Goal: Information Seeking & Learning: Find specific fact

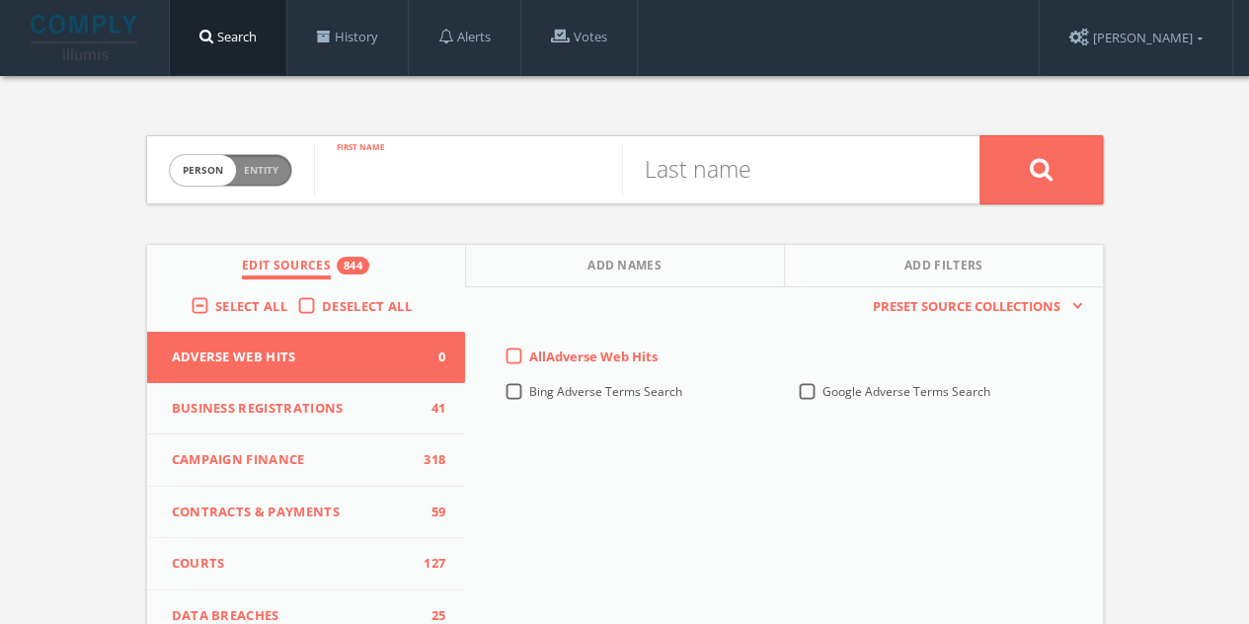
click at [396, 169] on input "text" at bounding box center [468, 169] width 308 height 51
type input "[PERSON_NAME]"
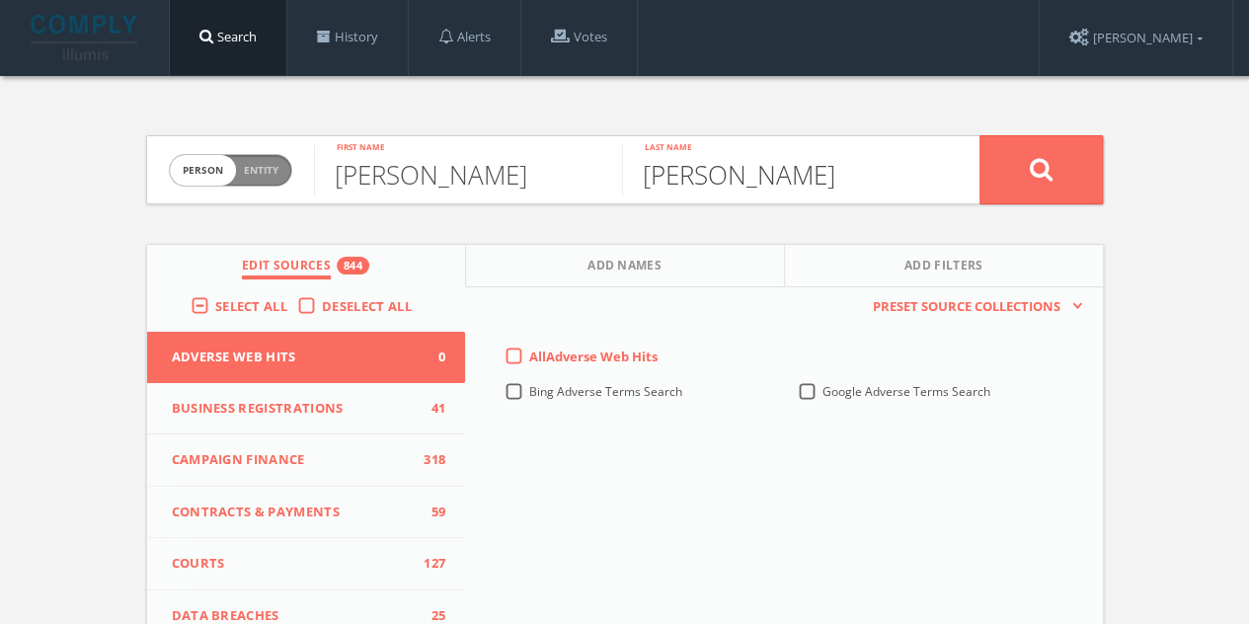
type input "[PERSON_NAME]"
click at [979, 135] on button at bounding box center [1040, 169] width 123 height 69
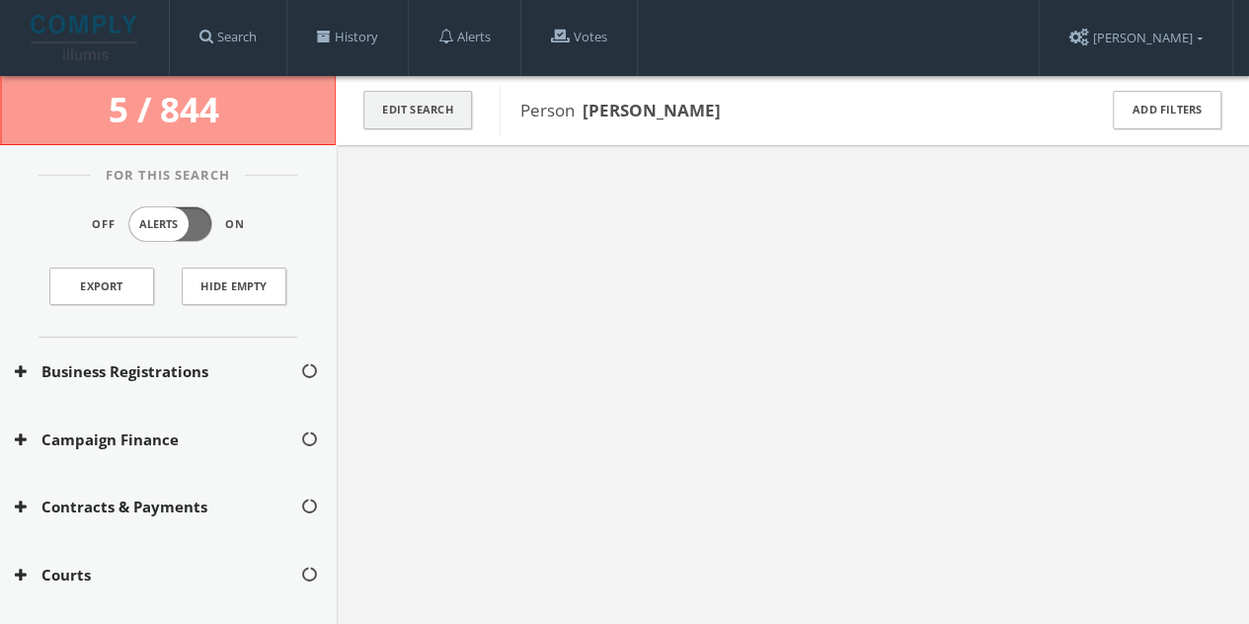
click at [451, 101] on button "Edit Search" at bounding box center [417, 110] width 109 height 39
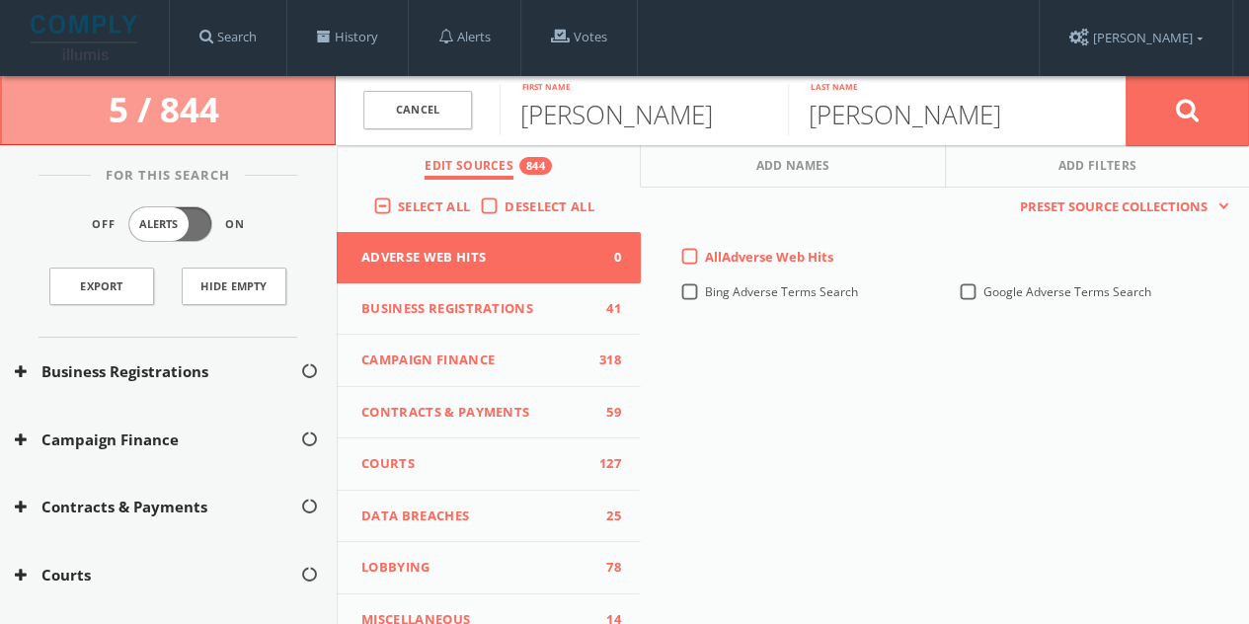
click at [504, 206] on label "Deselect All" at bounding box center [554, 207] width 100 height 20
click at [0, 0] on input "Deselect All" at bounding box center [0, 0] width 0 height 0
click at [398, 207] on span "Select All" at bounding box center [434, 206] width 72 height 18
click at [0, 0] on input "Select All" at bounding box center [0, 0] width 0 height 0
click at [1195, 113] on icon at bounding box center [1188, 110] width 24 height 25
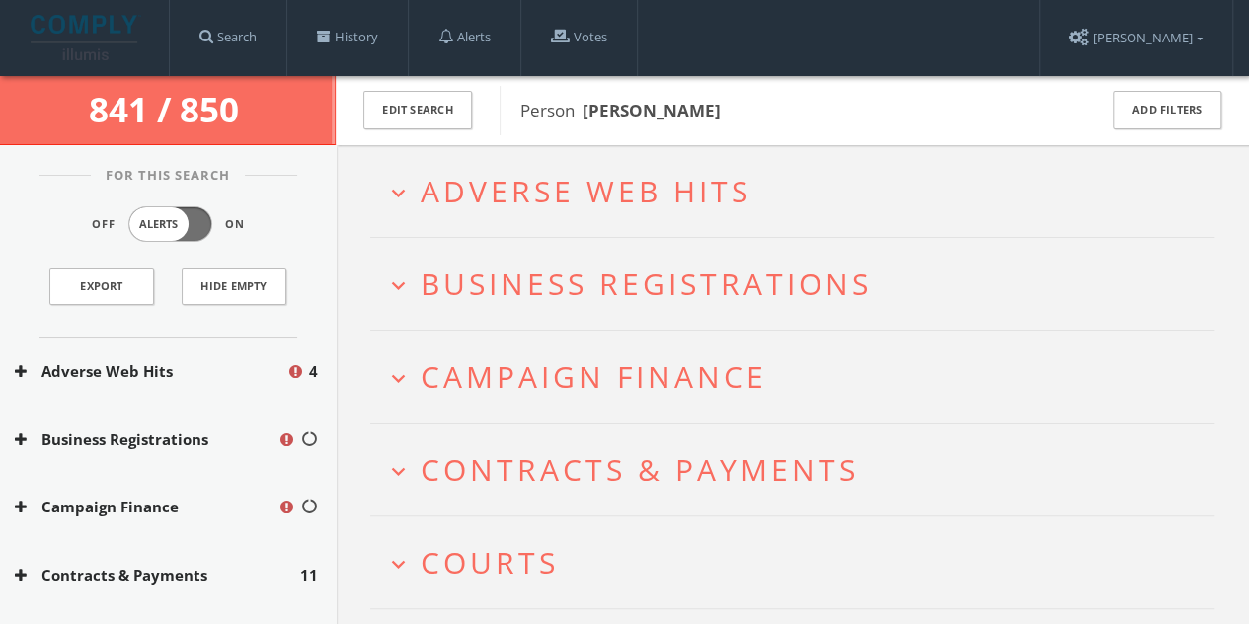
click at [610, 189] on span "Adverse Web Hits" at bounding box center [586, 191] width 331 height 40
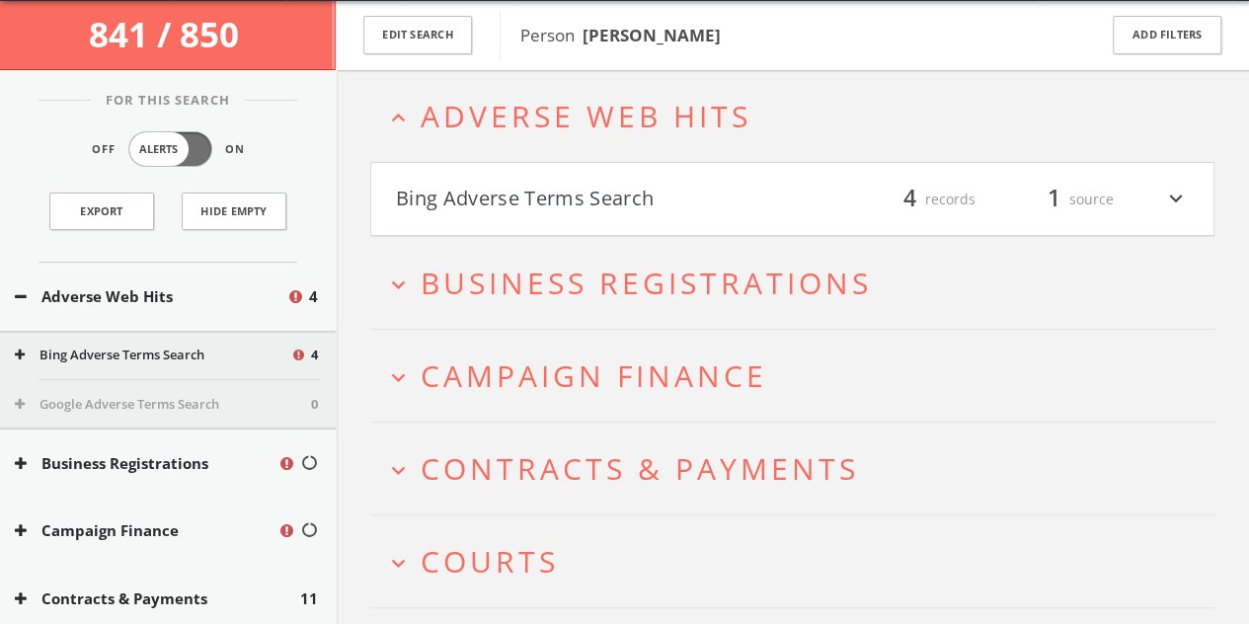
click at [619, 212] on button "Bing Adverse Terms Search" at bounding box center [594, 200] width 397 height 34
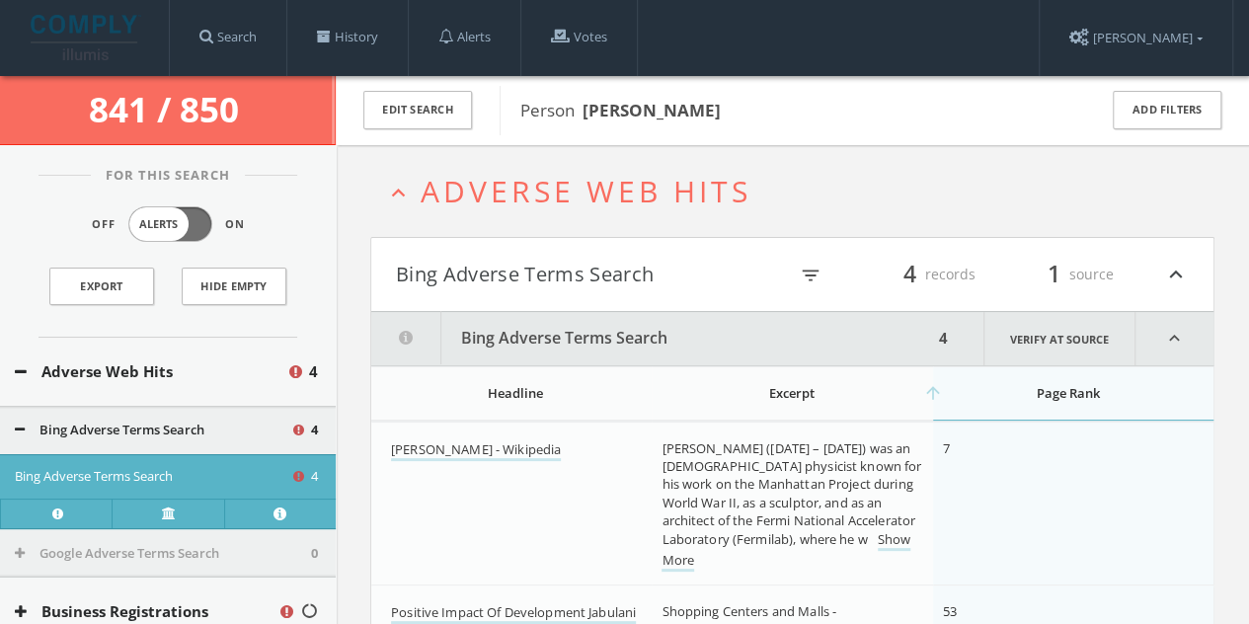
click at [598, 281] on button "Bing Adverse Terms Search" at bounding box center [591, 275] width 391 height 34
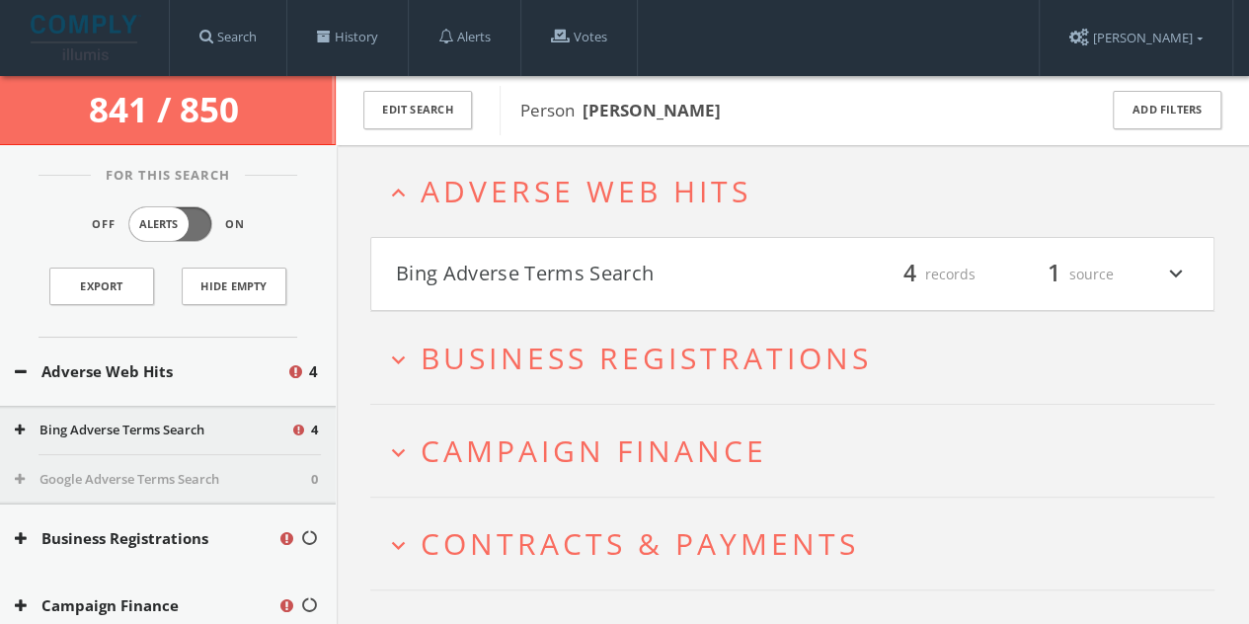
click at [592, 356] on span "Business Registrations" at bounding box center [646, 358] width 451 height 40
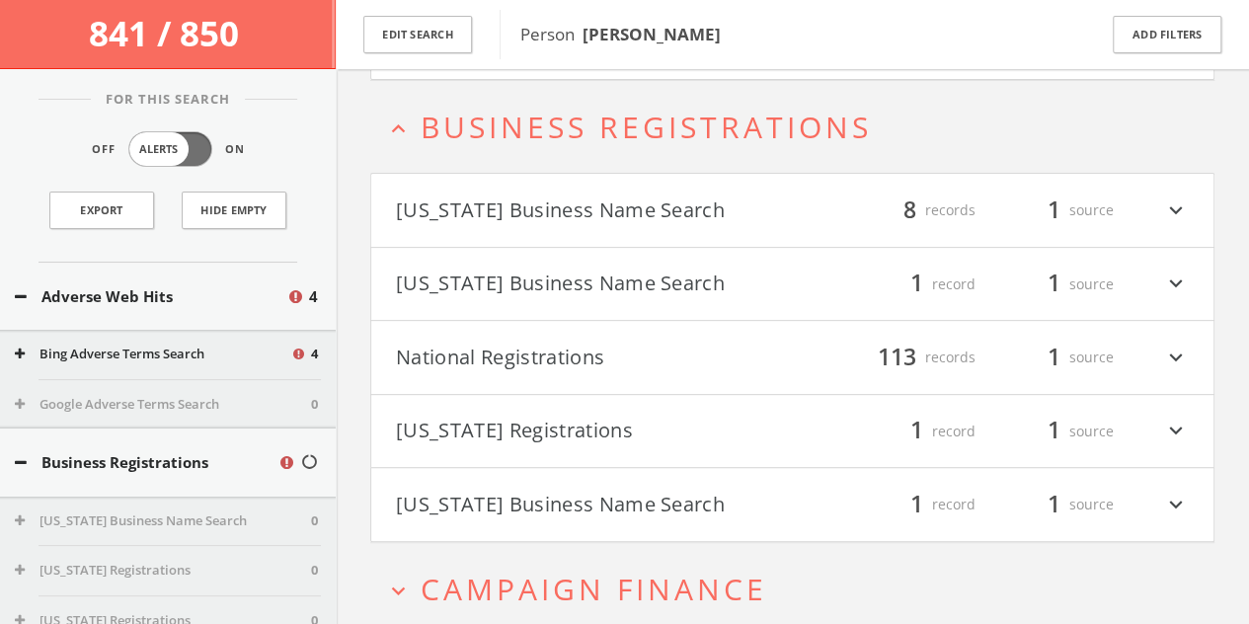
scroll to position [242, 0]
click at [491, 512] on button "[US_STATE] Business Name Search" at bounding box center [594, 504] width 397 height 34
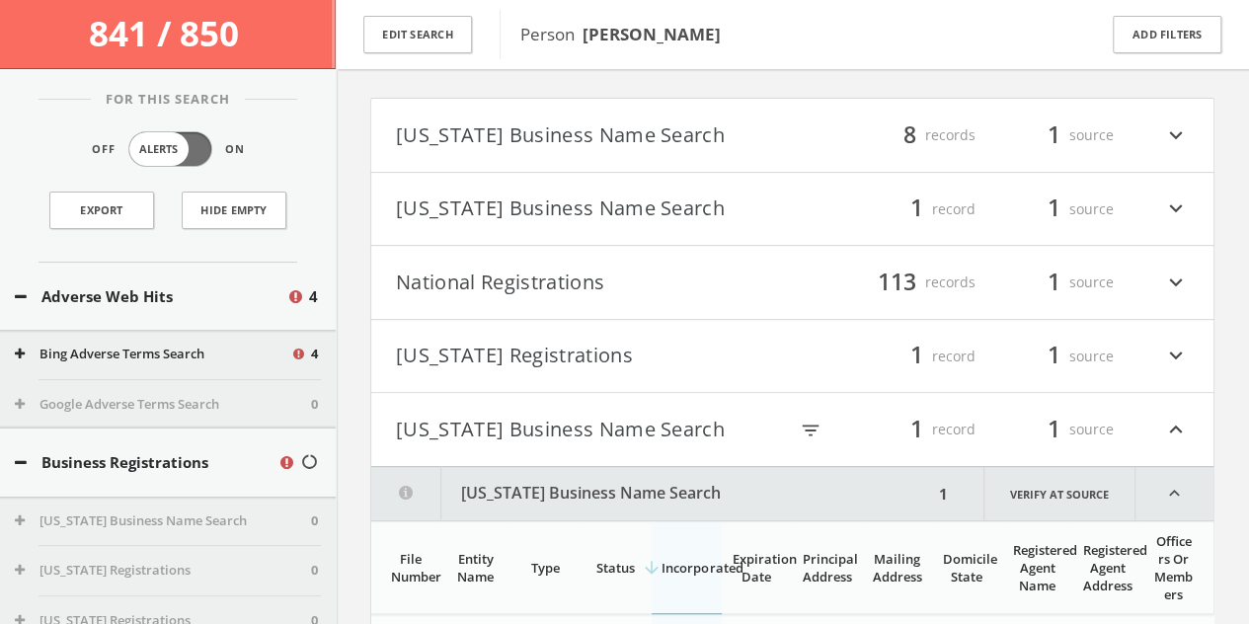
scroll to position [314, 0]
click at [531, 427] on html "Search History Alerts Votes [PERSON_NAME] Edit Profile Change Password Security…" at bounding box center [624, 572] width 1249 height 1772
click at [582, 434] on button "[US_STATE] Business Name Search" at bounding box center [591, 432] width 391 height 34
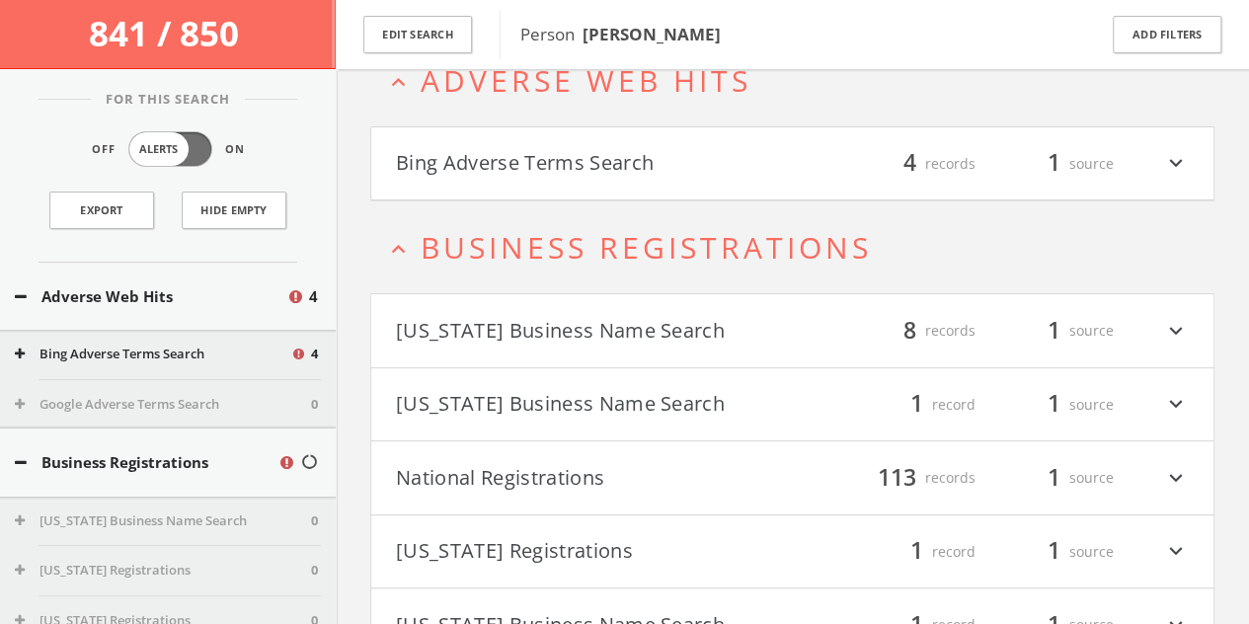
click at [550, 234] on span "Business Registrations" at bounding box center [646, 247] width 451 height 40
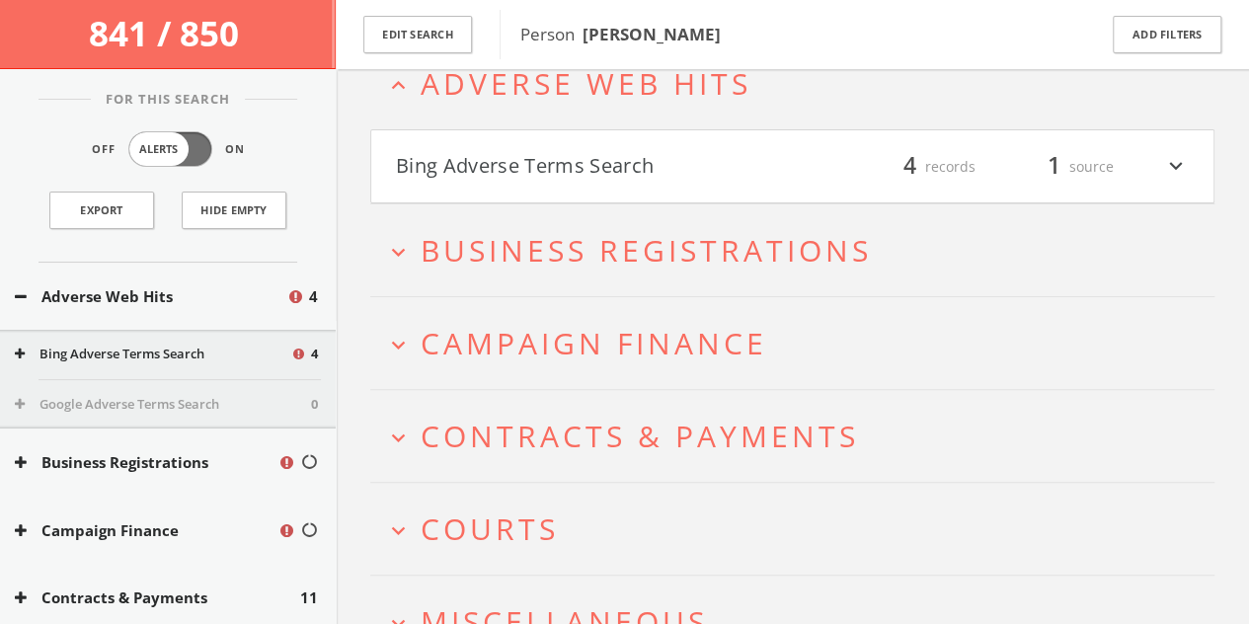
click at [551, 352] on span "Campaign Finance" at bounding box center [594, 343] width 347 height 40
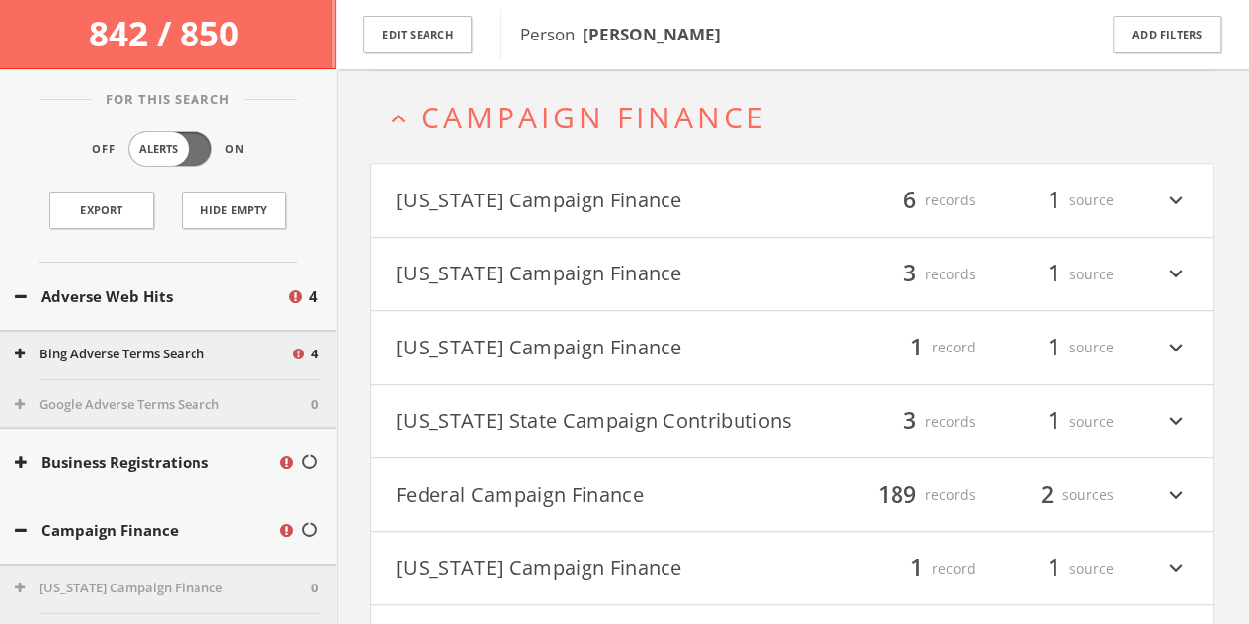
click at [549, 184] on button "[US_STATE] Campaign Finance" at bounding box center [594, 201] width 397 height 34
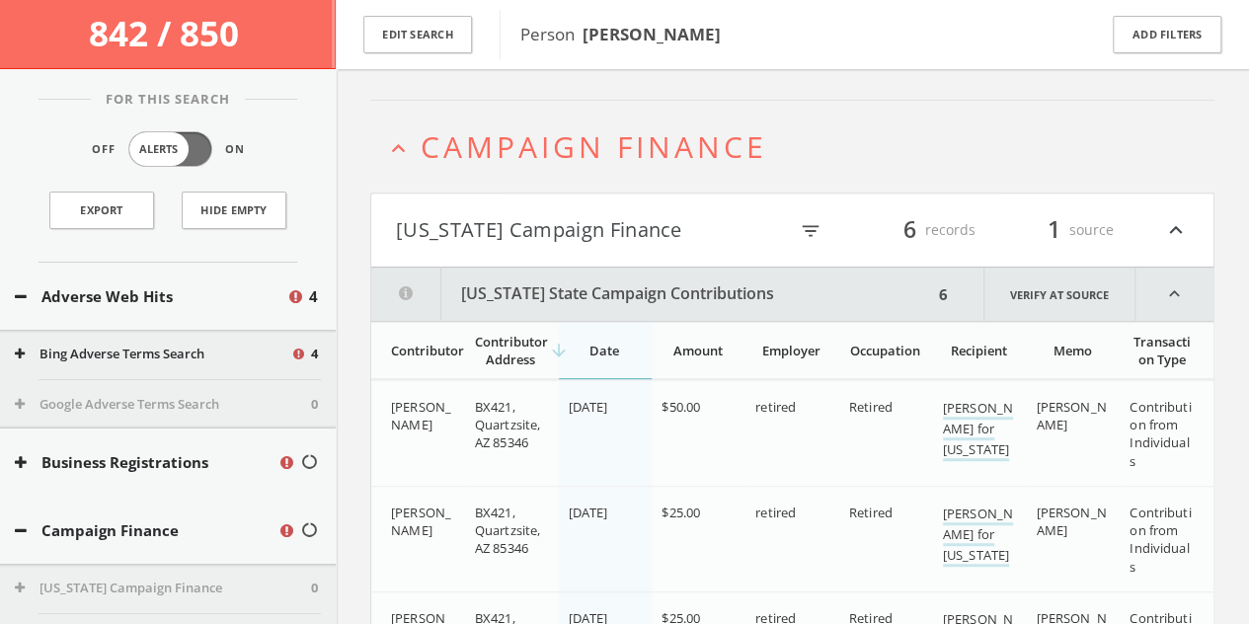
scroll to position [312, 0]
click at [530, 237] on button "[US_STATE] Campaign Finance" at bounding box center [591, 232] width 391 height 34
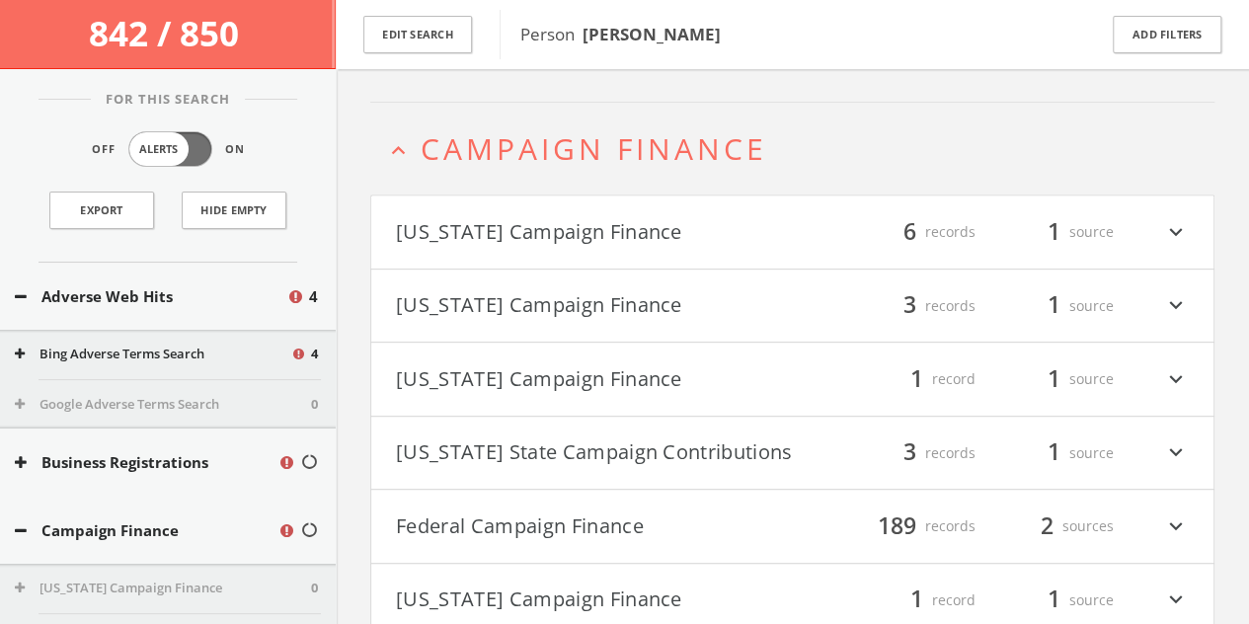
click at [528, 306] on button "[US_STATE] Campaign Finance" at bounding box center [594, 306] width 397 height 34
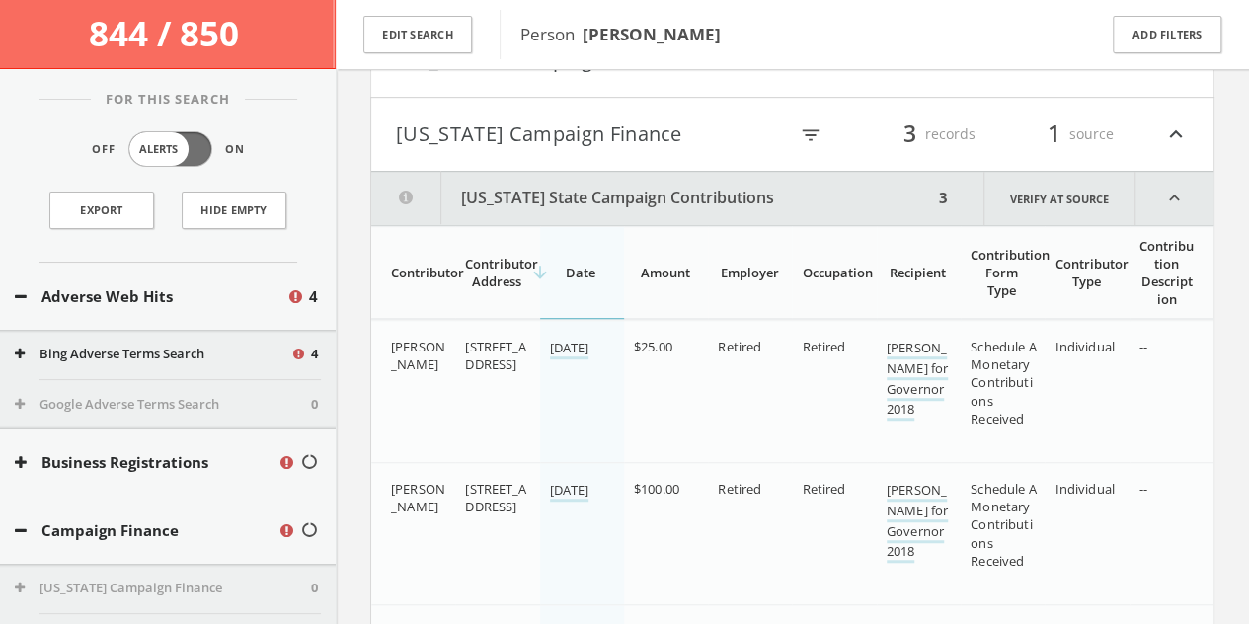
scroll to position [483, 0]
click at [531, 203] on button "[US_STATE] State Campaign Contributions" at bounding box center [652, 199] width 562 height 53
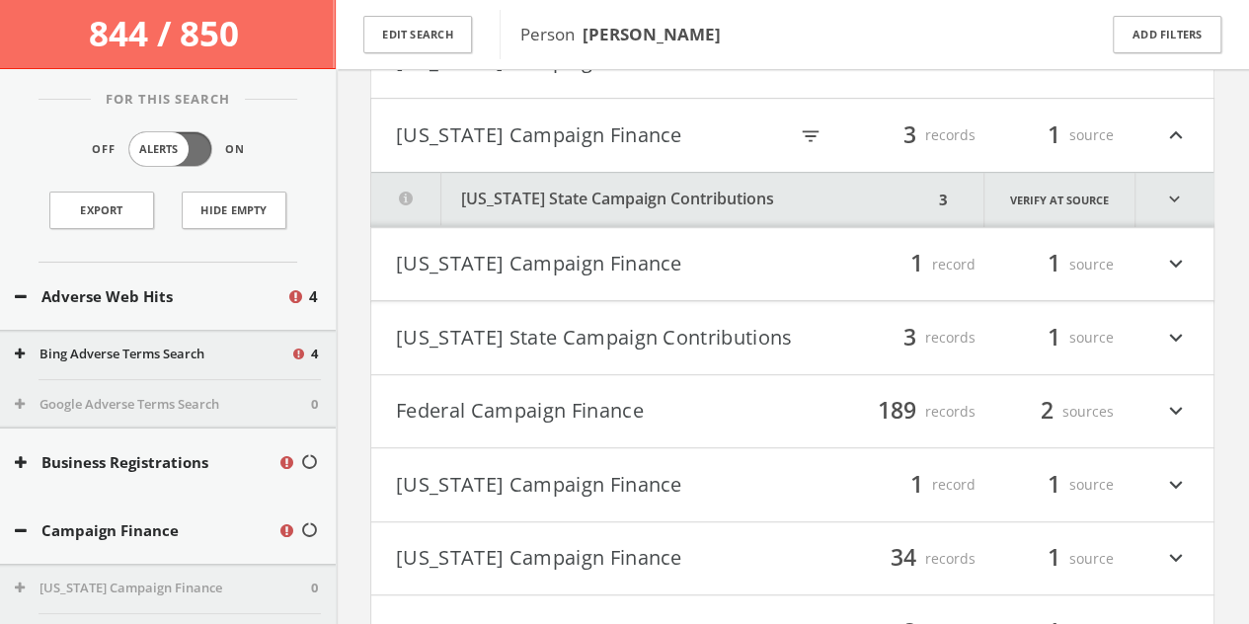
click at [529, 135] on button "[US_STATE] Campaign Finance" at bounding box center [591, 135] width 391 height 34
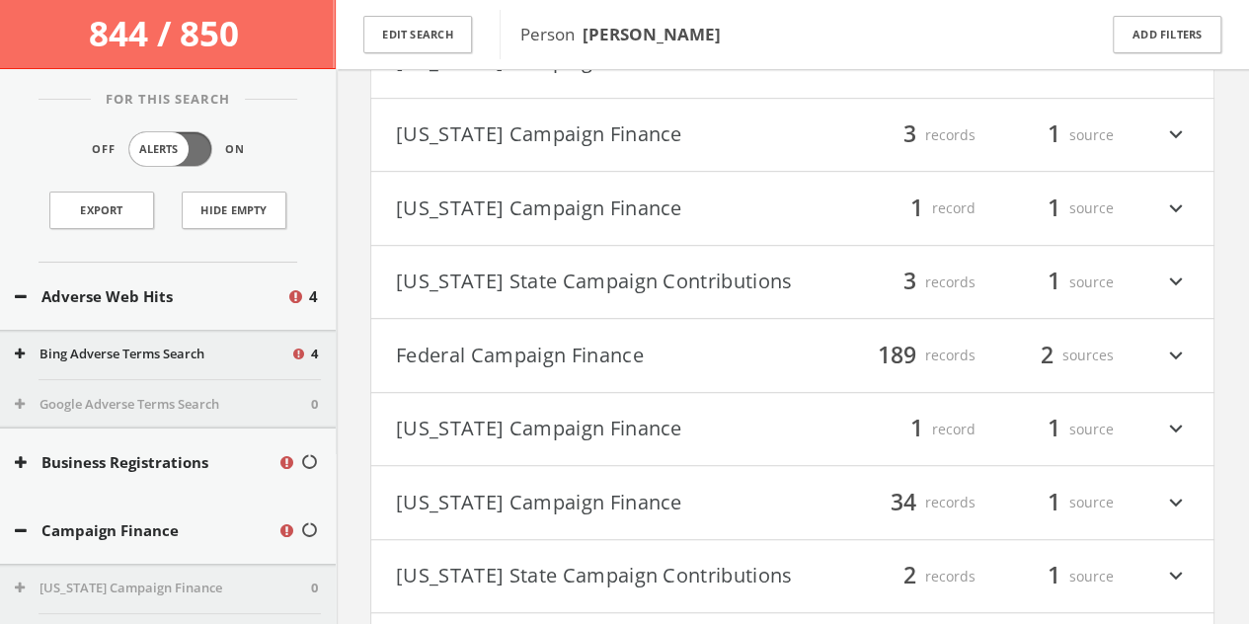
click at [528, 203] on button "[US_STATE] Campaign Finance" at bounding box center [594, 209] width 397 height 34
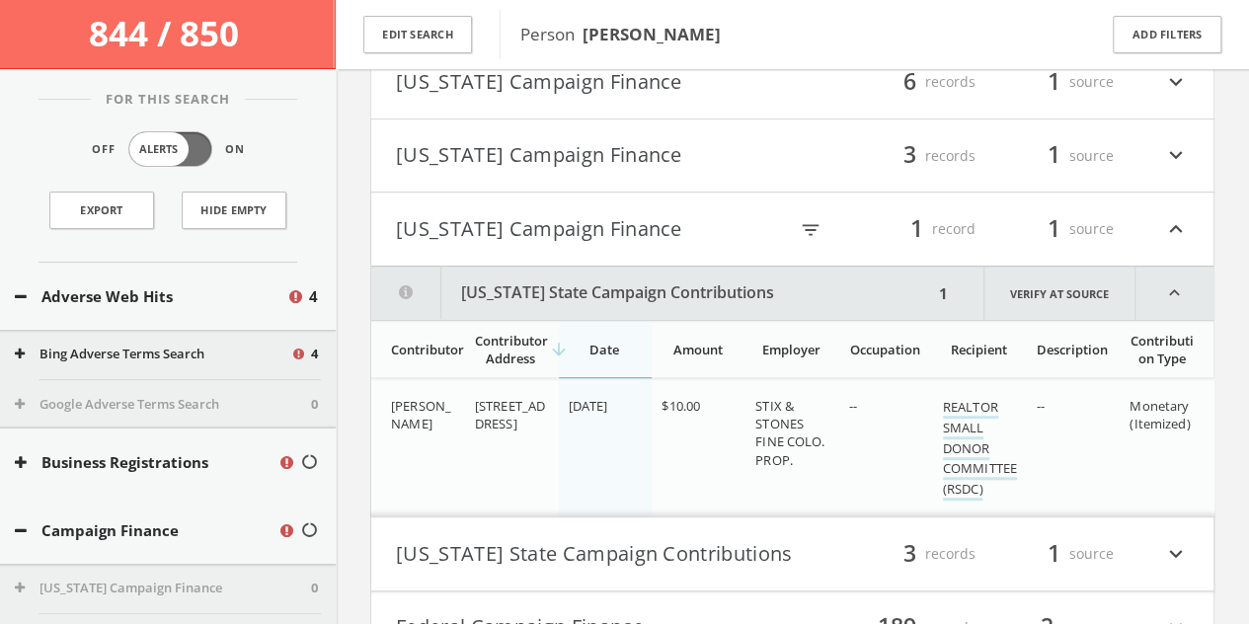
click at [526, 232] on html "Search History Alerts Votes [PERSON_NAME] Edit Profile Change Password Security…" at bounding box center [624, 625] width 1249 height 2175
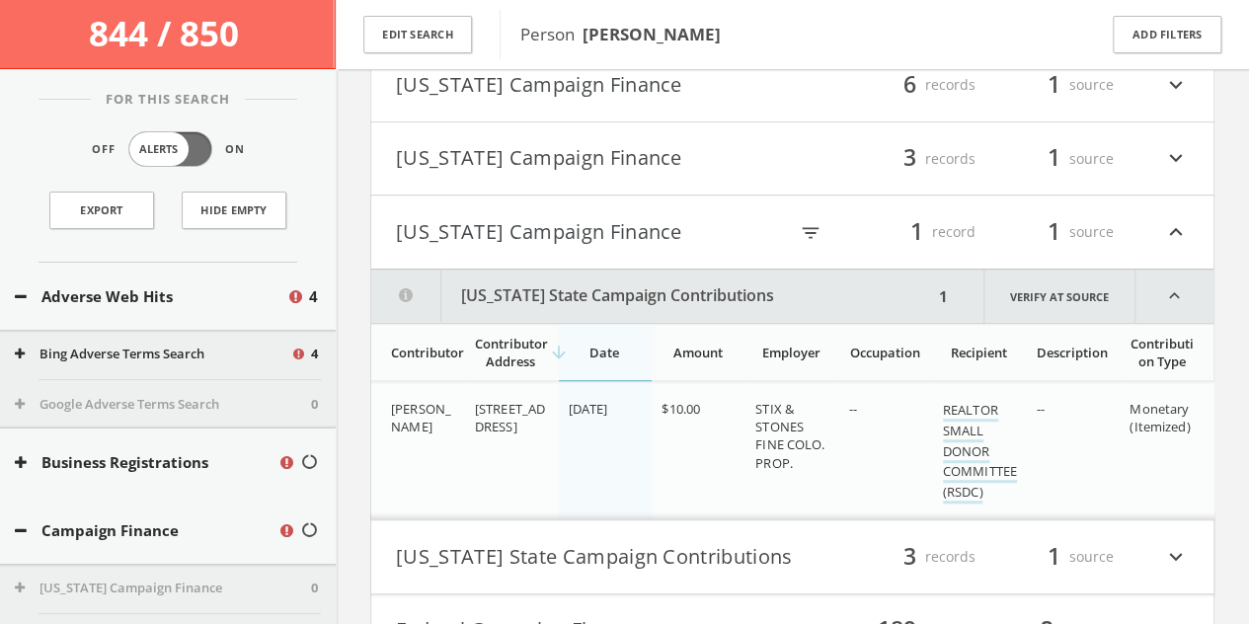
click at [563, 235] on button "[US_STATE] Campaign Finance" at bounding box center [591, 232] width 391 height 34
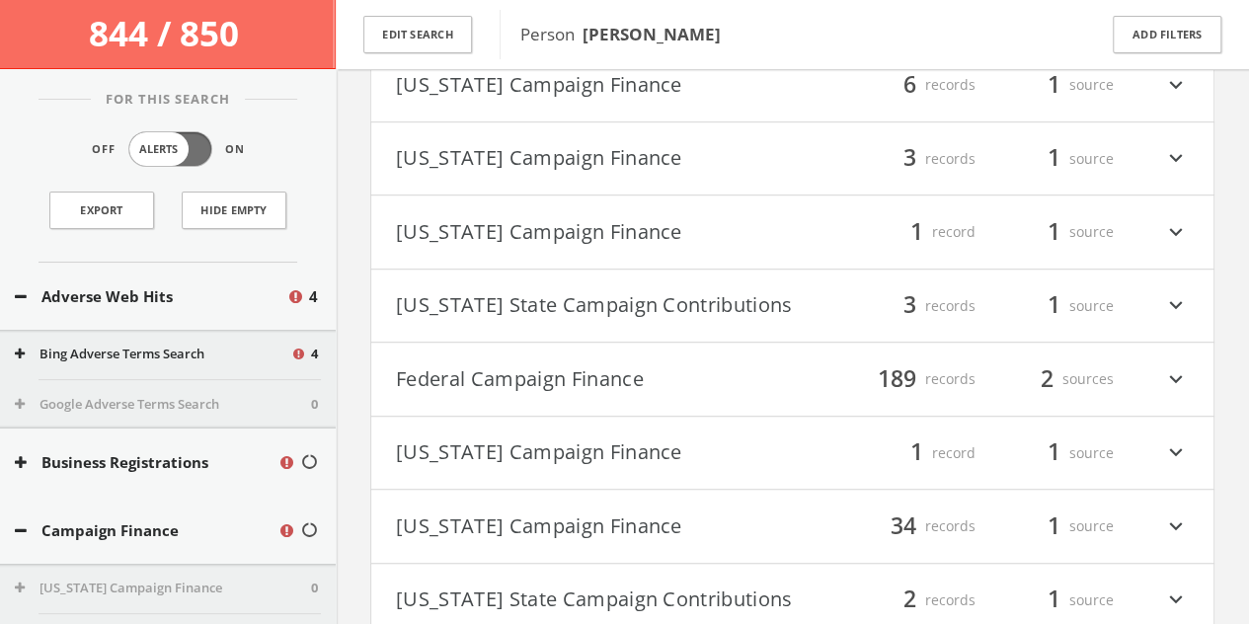
click at [557, 312] on button "[US_STATE] State Campaign Contributions" at bounding box center [594, 306] width 397 height 34
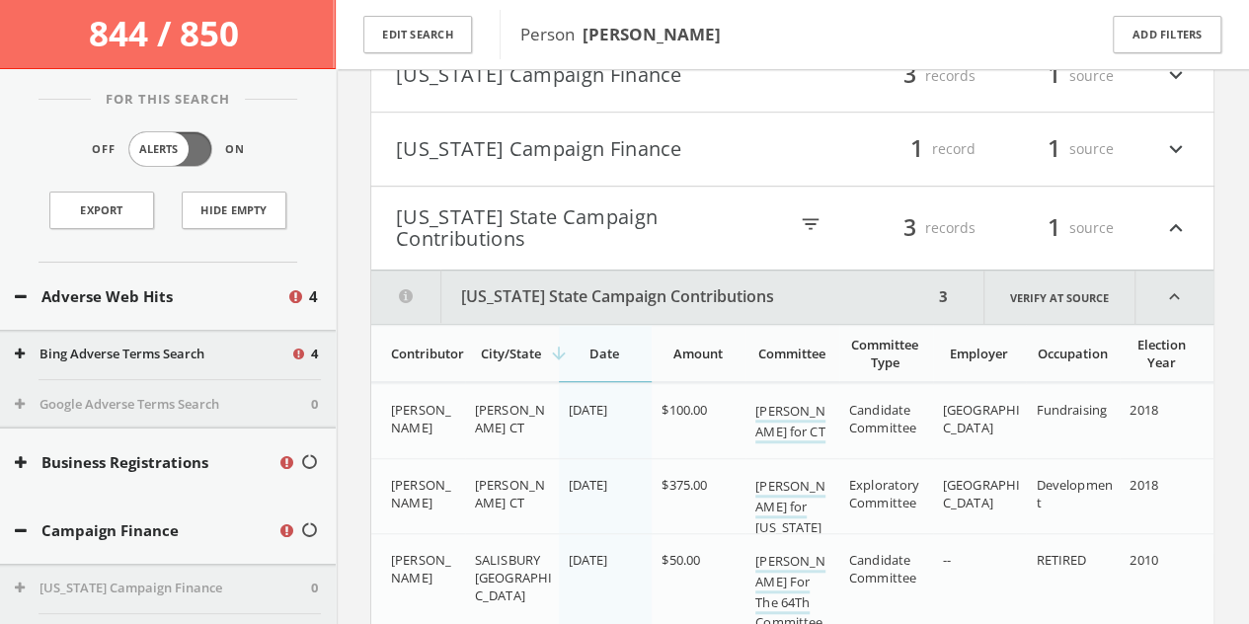
click at [519, 224] on html "Search History Alerts Votes [PERSON_NAME] Edit Profile Change Password Security…" at bounding box center [624, 615] width 1249 height 2314
click at [568, 221] on button "[US_STATE] State Campaign Contributions" at bounding box center [591, 228] width 391 height 43
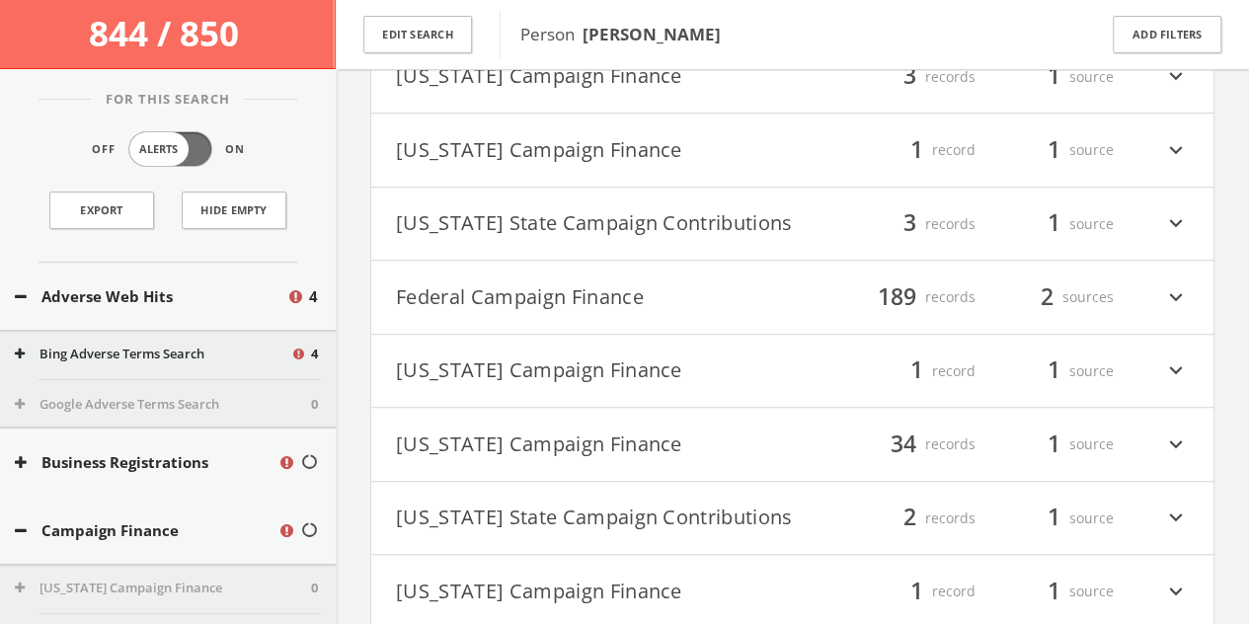
click at [519, 300] on button "Federal Campaign Finance" at bounding box center [594, 297] width 397 height 34
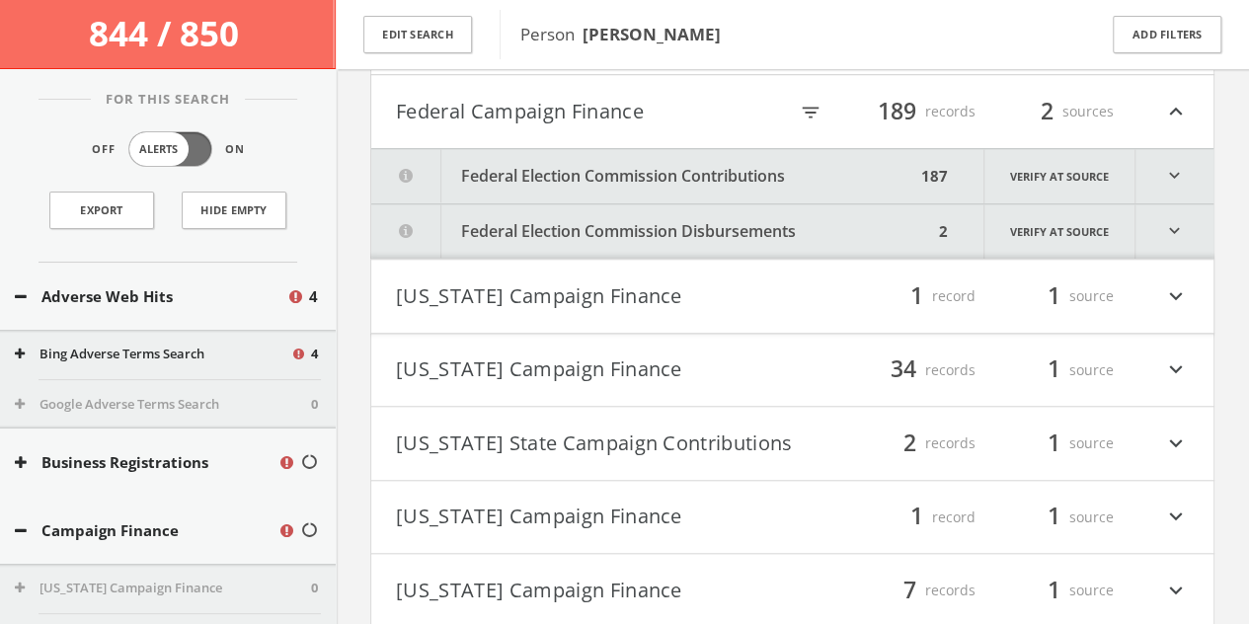
scroll to position [738, 0]
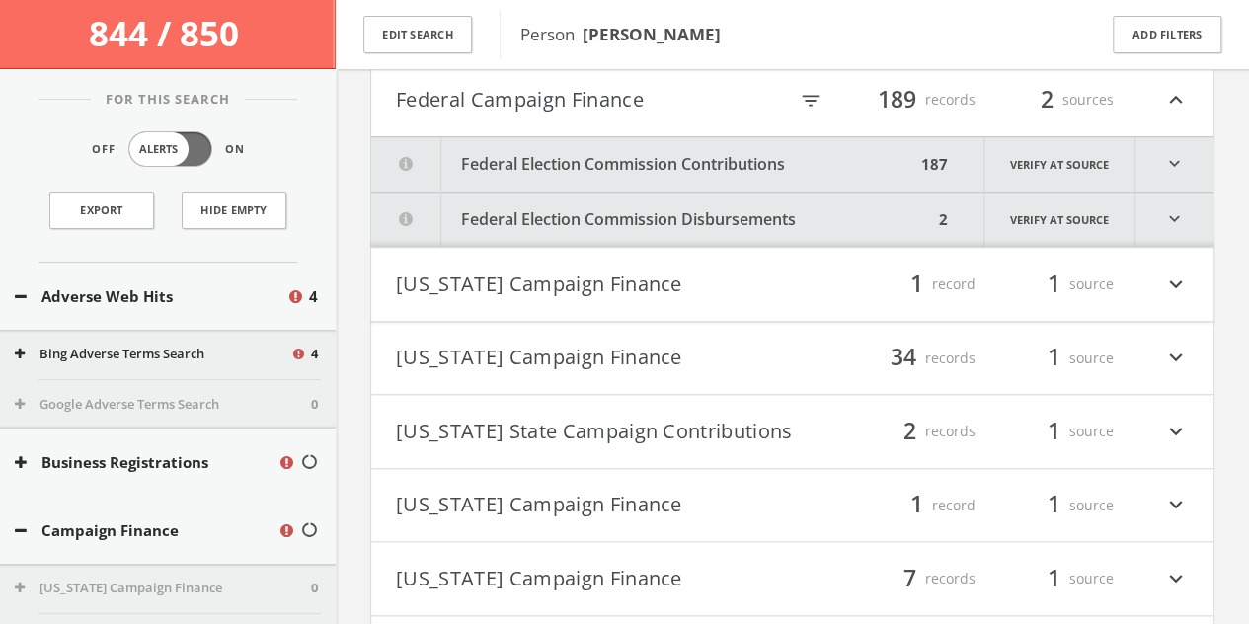
click at [596, 163] on button "Federal Election Commission Contributions" at bounding box center [643, 164] width 544 height 54
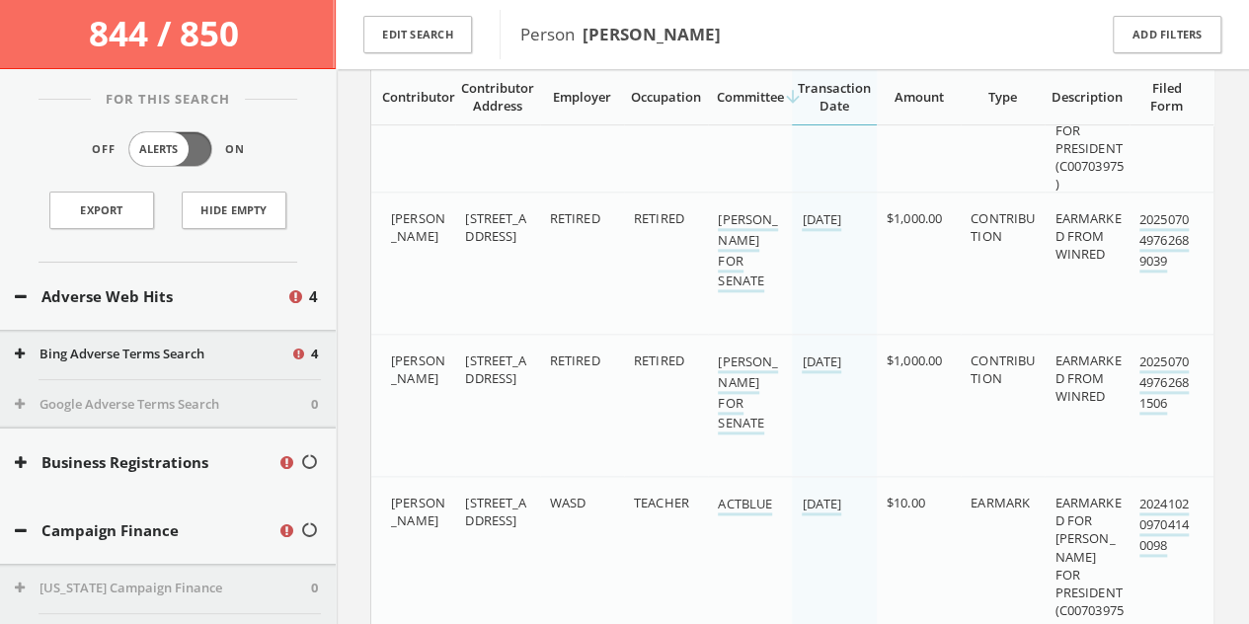
scroll to position [1102, 0]
click at [582, 322] on td "RETIRED" at bounding box center [582, 261] width 84 height 142
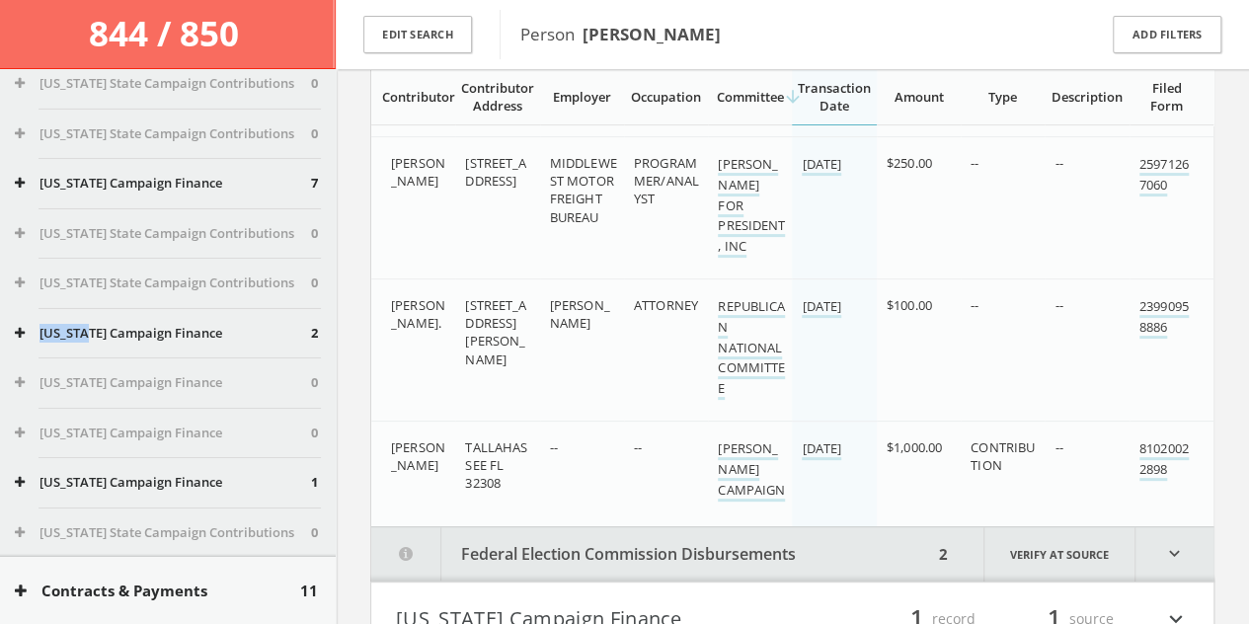
scroll to position [15108, 0]
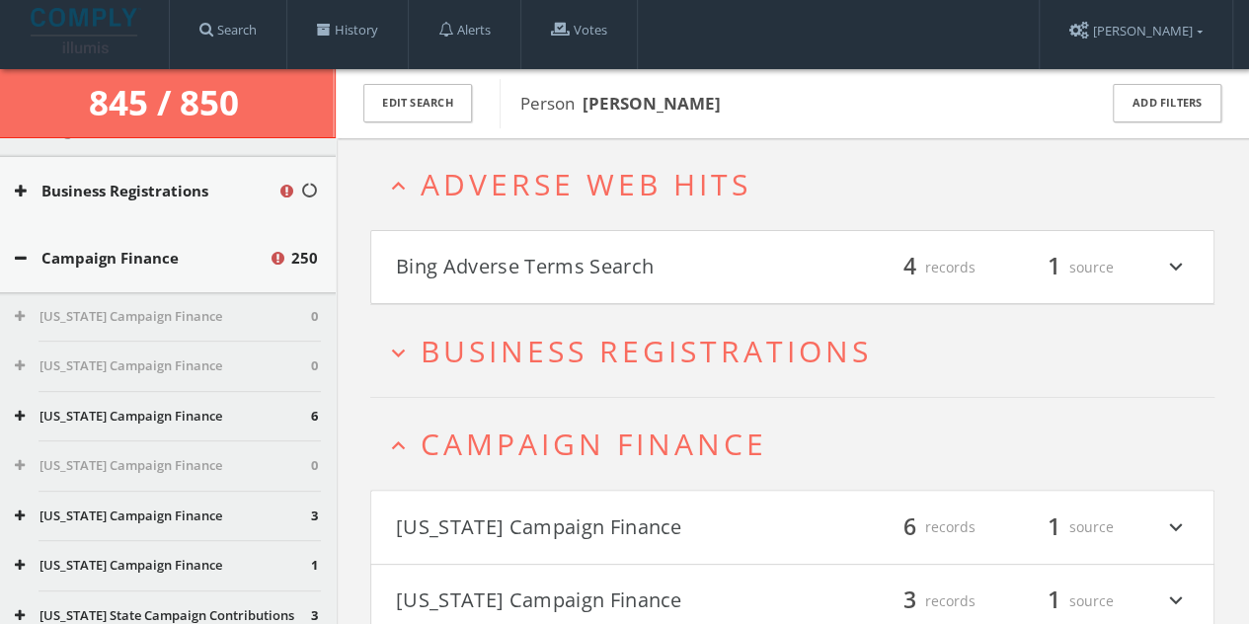
scroll to position [0, 0]
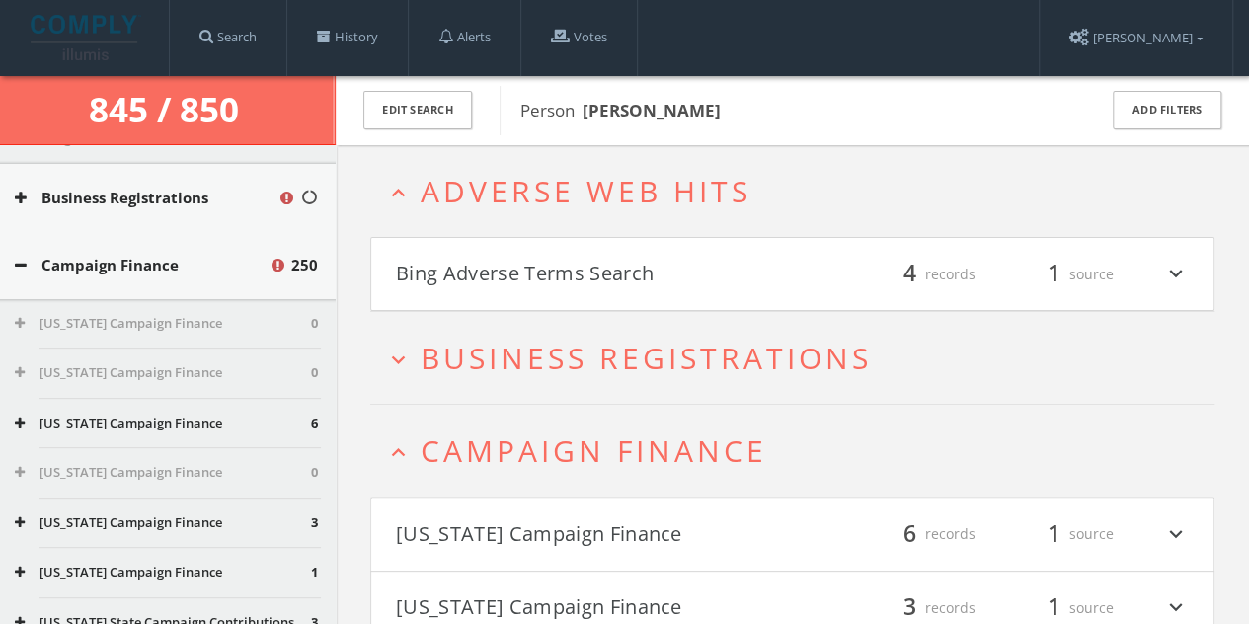
click at [539, 456] on span "Campaign Finance" at bounding box center [594, 450] width 347 height 40
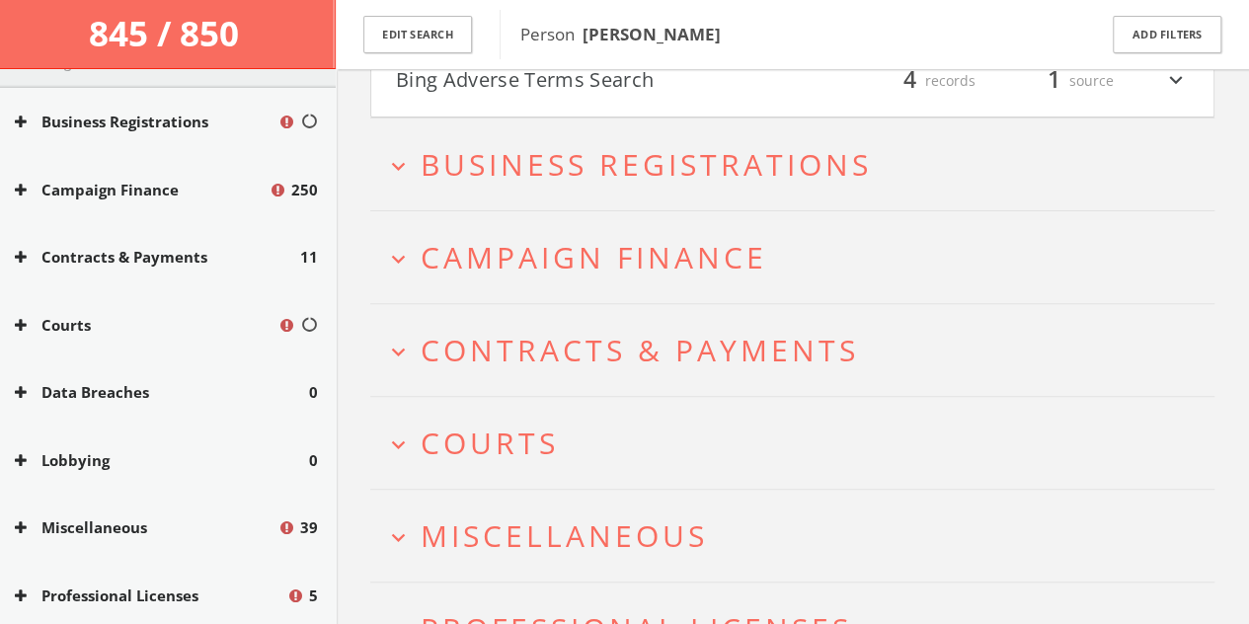
click at [610, 252] on span "Campaign Finance" at bounding box center [594, 257] width 347 height 40
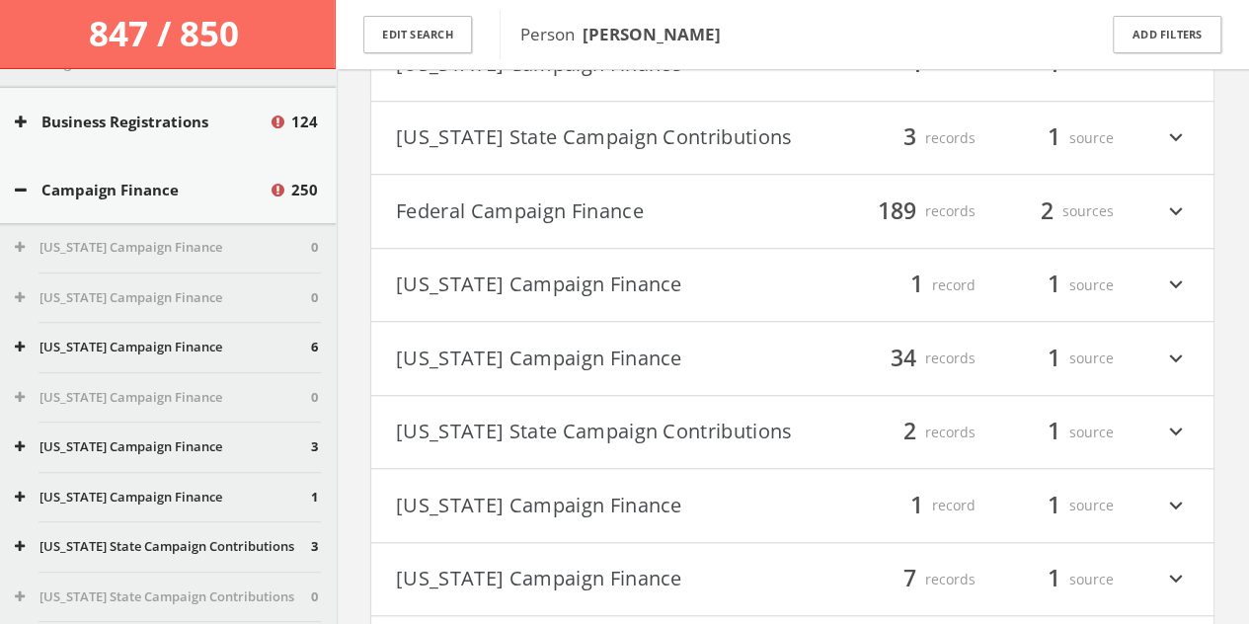
click at [568, 279] on button "[US_STATE] Campaign Finance" at bounding box center [594, 286] width 397 height 34
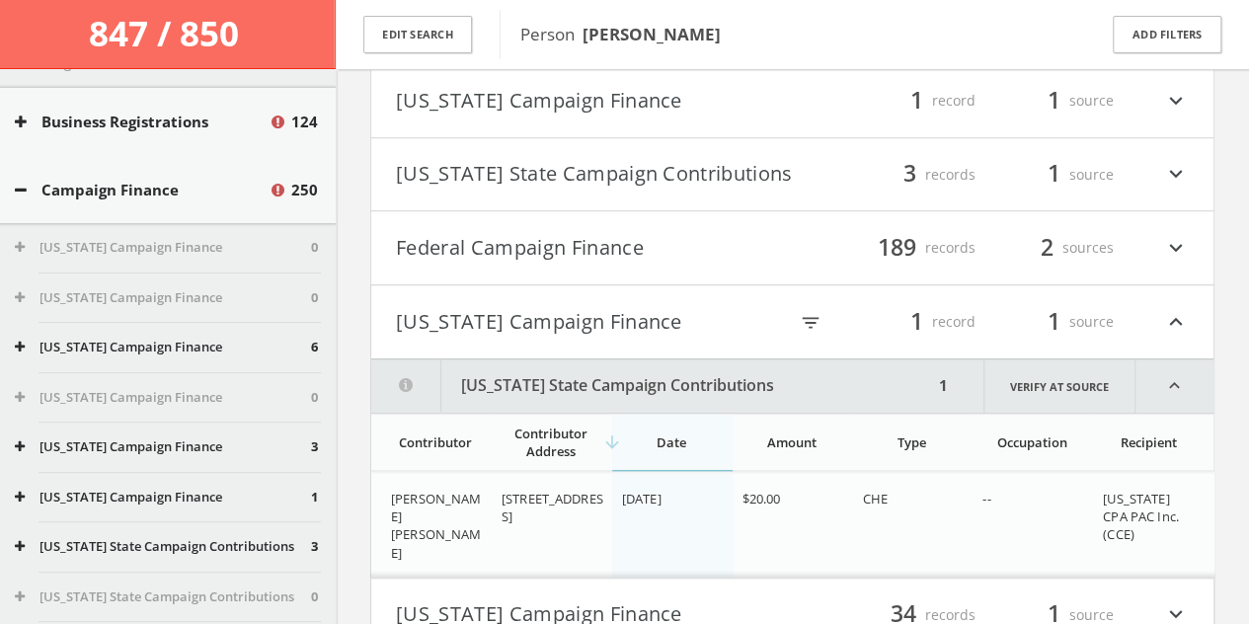
scroll to position [590, 0]
click at [564, 333] on html "Search History Alerts Votes [PERSON_NAME] Edit Profile Change Password Security…" at bounding box center [624, 481] width 1249 height 2143
click at [563, 329] on button "[US_STATE] Campaign Finance" at bounding box center [591, 322] width 391 height 34
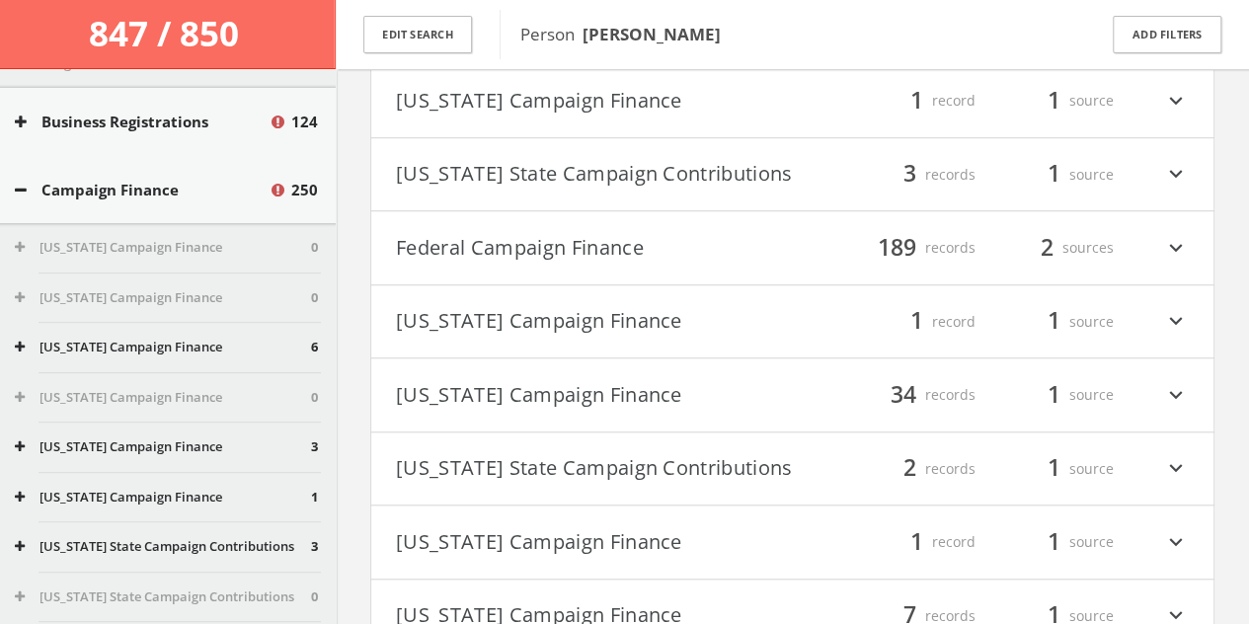
click at [563, 397] on button "[US_STATE] Campaign Finance" at bounding box center [594, 395] width 397 height 34
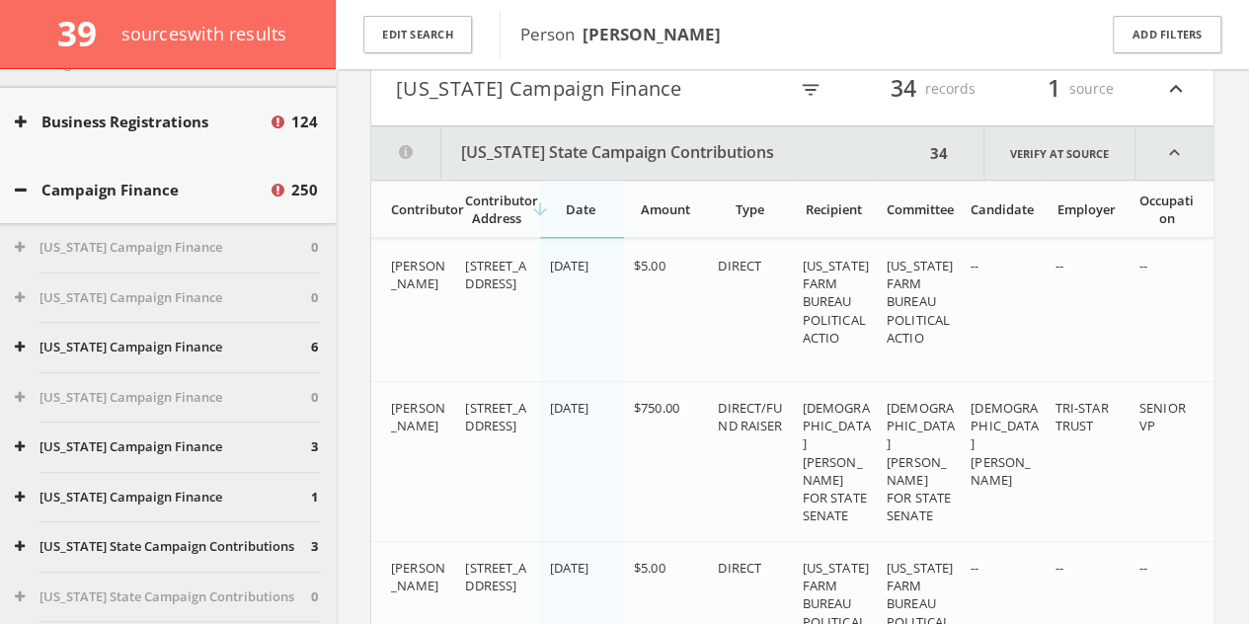
scroll to position [896, 0]
click at [531, 165] on button "[US_STATE] State Campaign Contributions" at bounding box center [647, 152] width 553 height 53
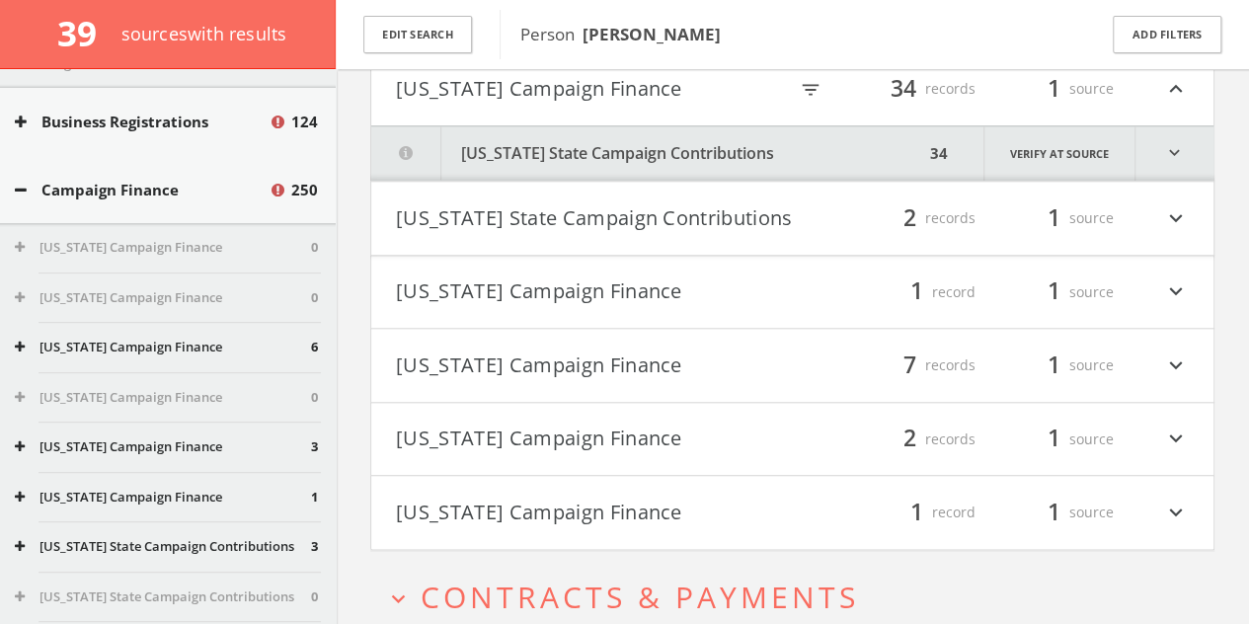
click at [522, 234] on button "[US_STATE] State Campaign Contributions" at bounding box center [594, 218] width 397 height 34
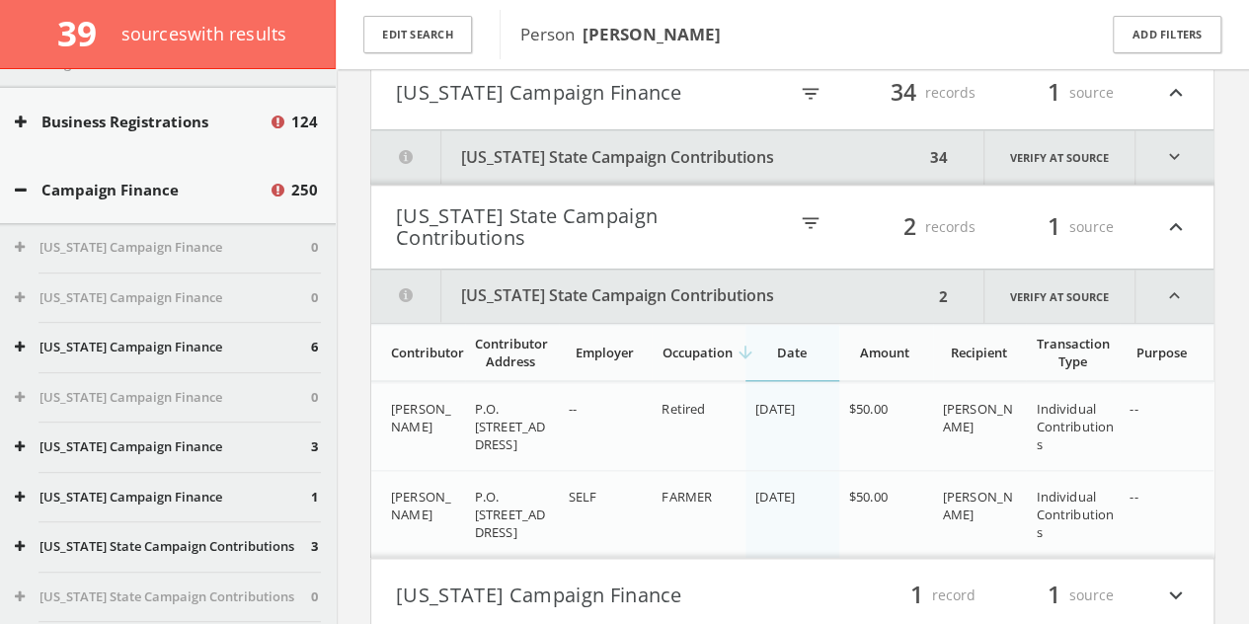
click at [521, 234] on html "Search History Alerts Votes [PERSON_NAME] Edit Profile Change Password Security…" at bounding box center [624, 247] width 1249 height 2279
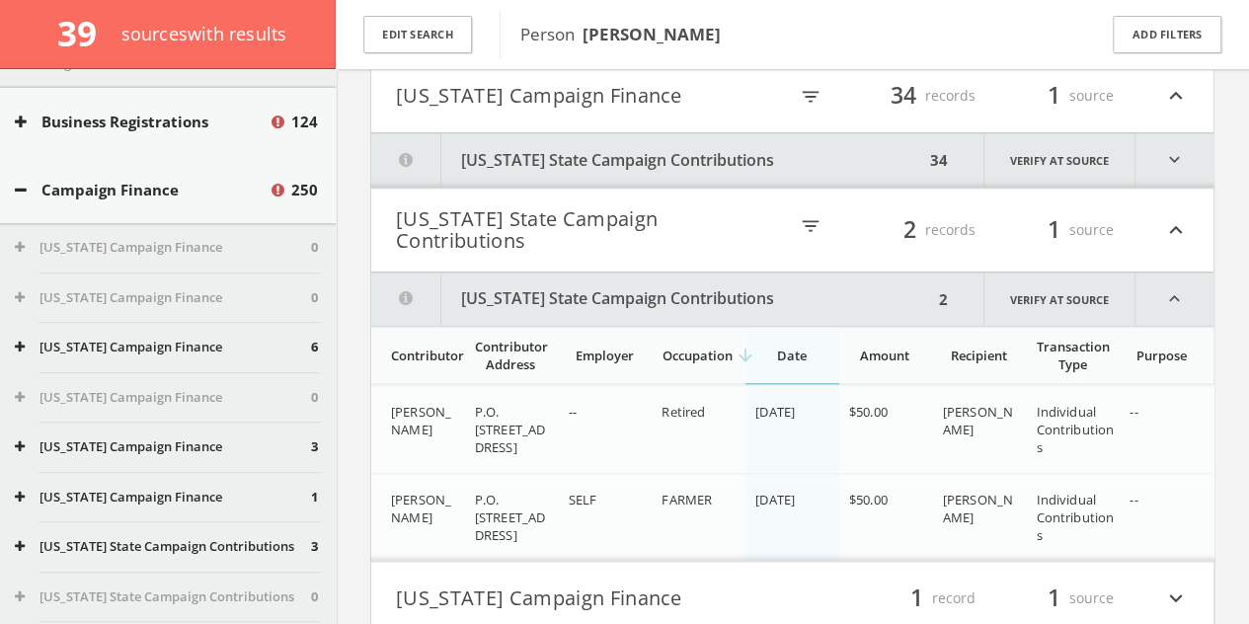
click at [555, 234] on html "Search History Alerts Votes [PERSON_NAME] Edit Profile Change Password Security…" at bounding box center [624, 249] width 1249 height 2279
click at [546, 239] on button "[US_STATE] State Campaign Contributions" at bounding box center [591, 229] width 391 height 43
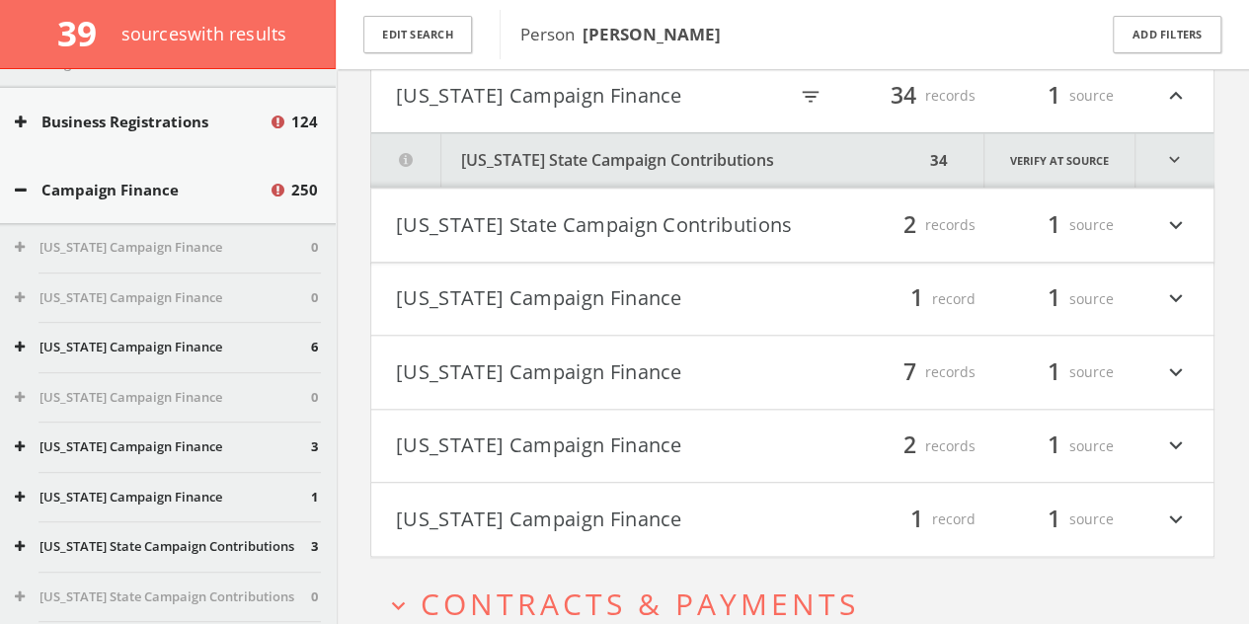
click at [521, 322] on h4 "[US_STATE] Campaign Finance filter_list 1 record 1 source expand_more" at bounding box center [792, 299] width 842 height 73
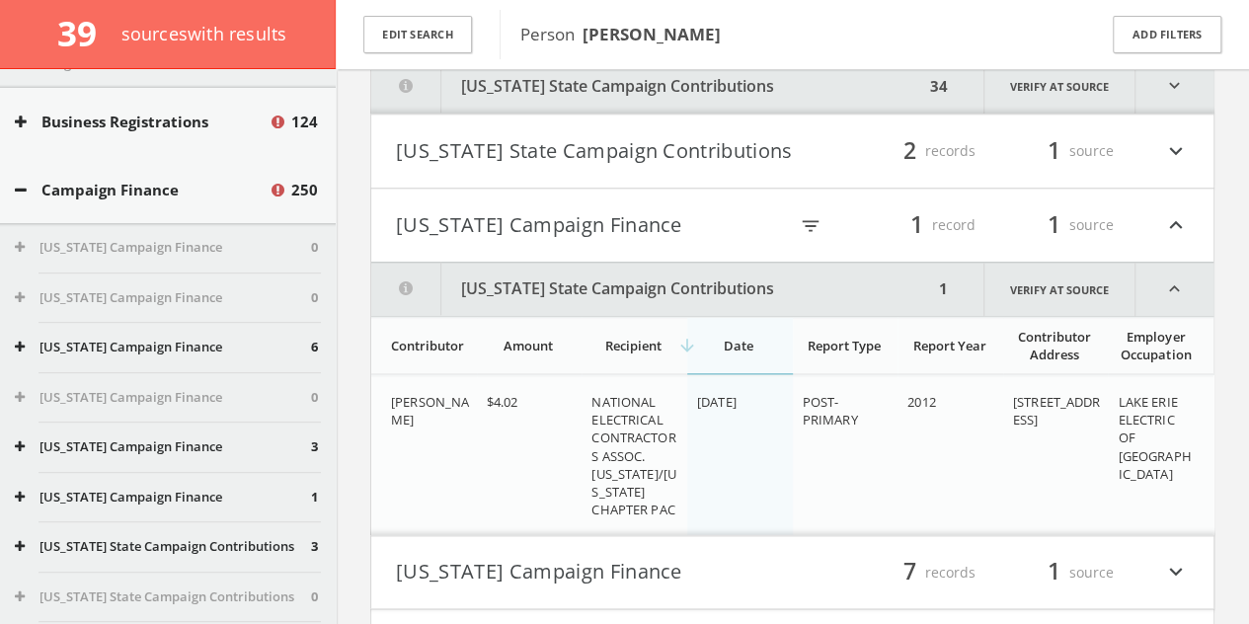
scroll to position [964, 0]
click at [559, 241] on button "[US_STATE] Campaign Finance" at bounding box center [591, 225] width 391 height 34
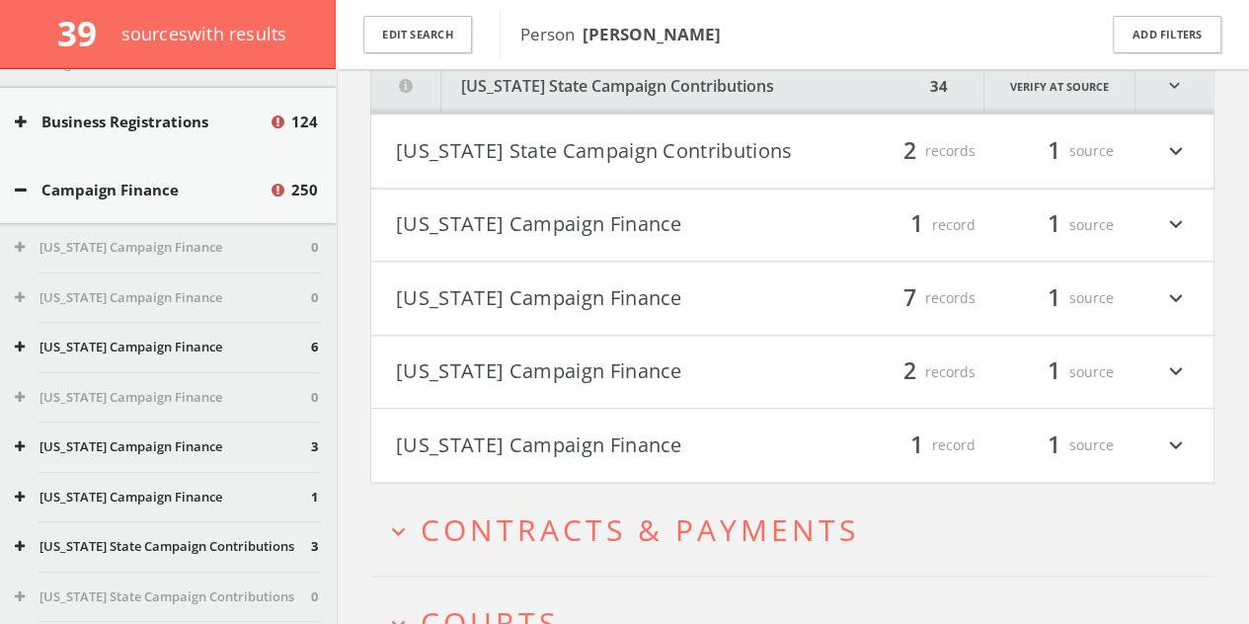
click at [555, 313] on button "[US_STATE] Campaign Finance" at bounding box center [594, 298] width 397 height 34
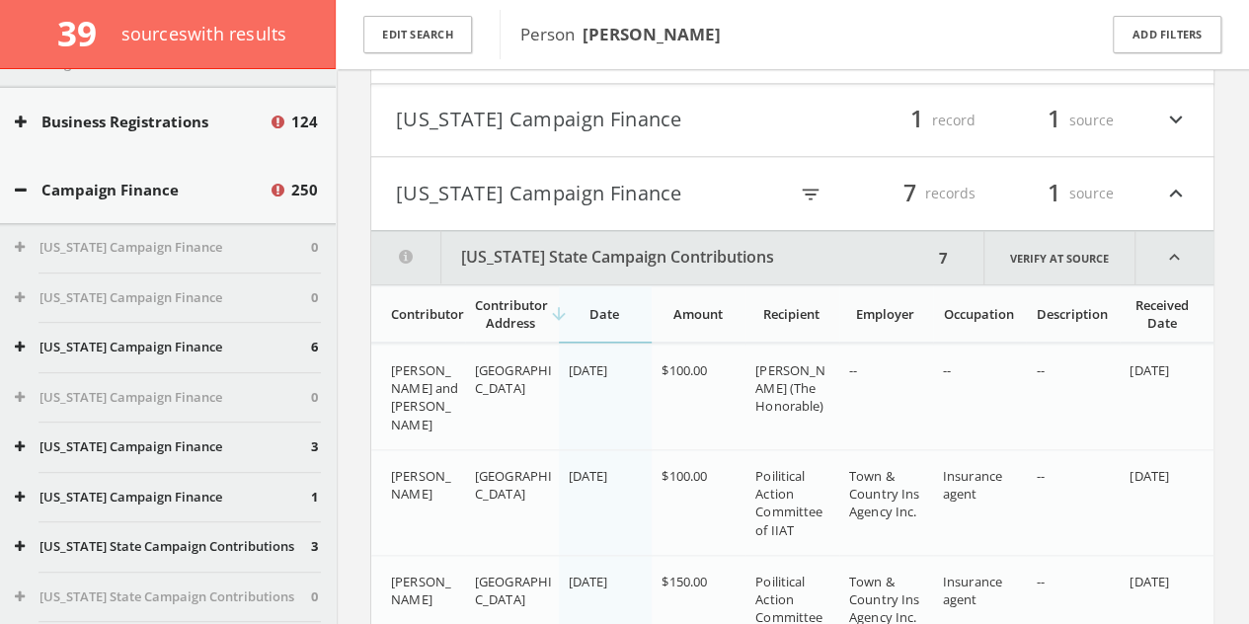
scroll to position [1068, 0]
click at [539, 187] on button "[US_STATE] Campaign Finance" at bounding box center [591, 194] width 391 height 34
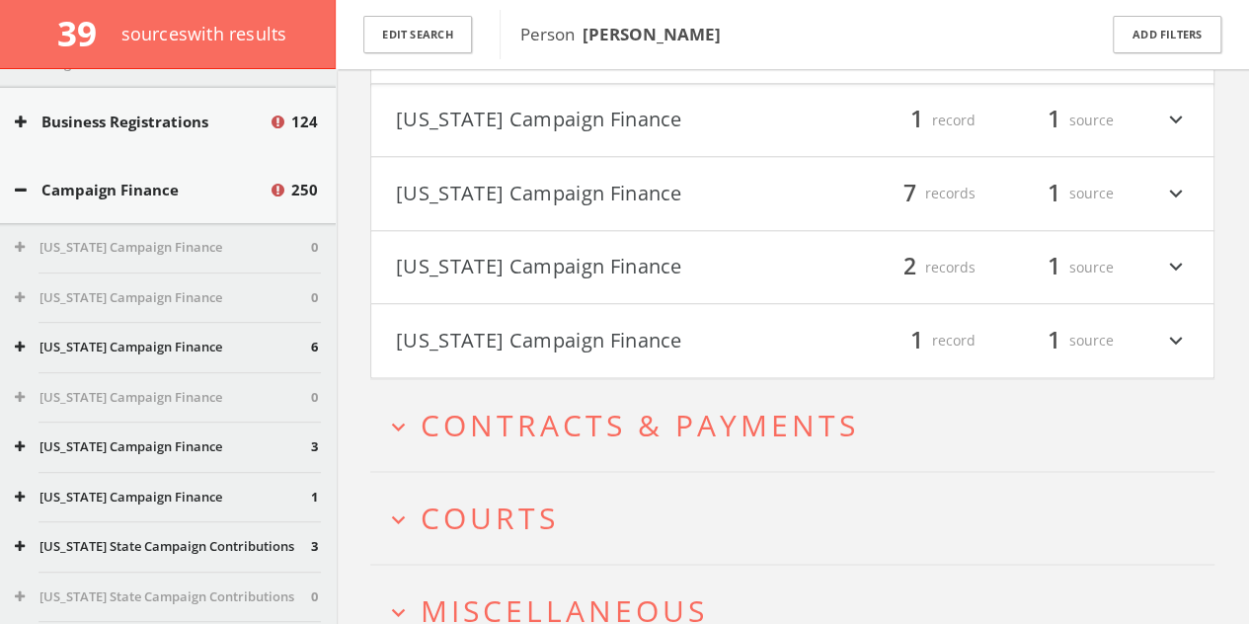
click at [535, 280] on button "[US_STATE] Campaign Finance" at bounding box center [594, 268] width 397 height 34
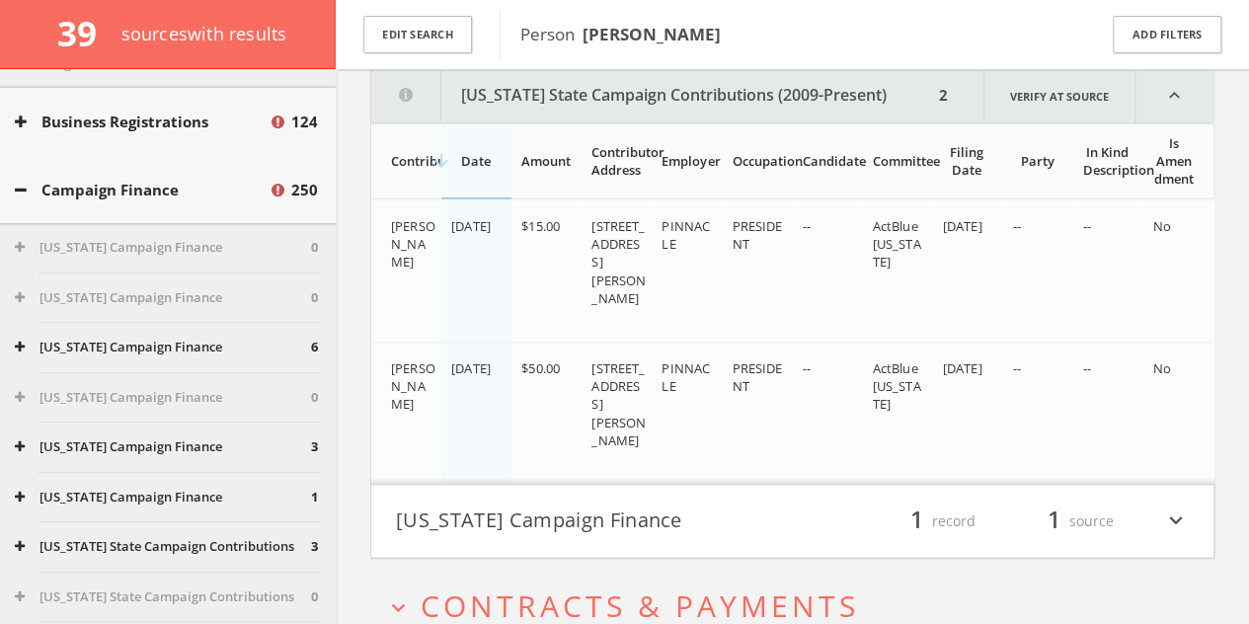
scroll to position [1307, 0]
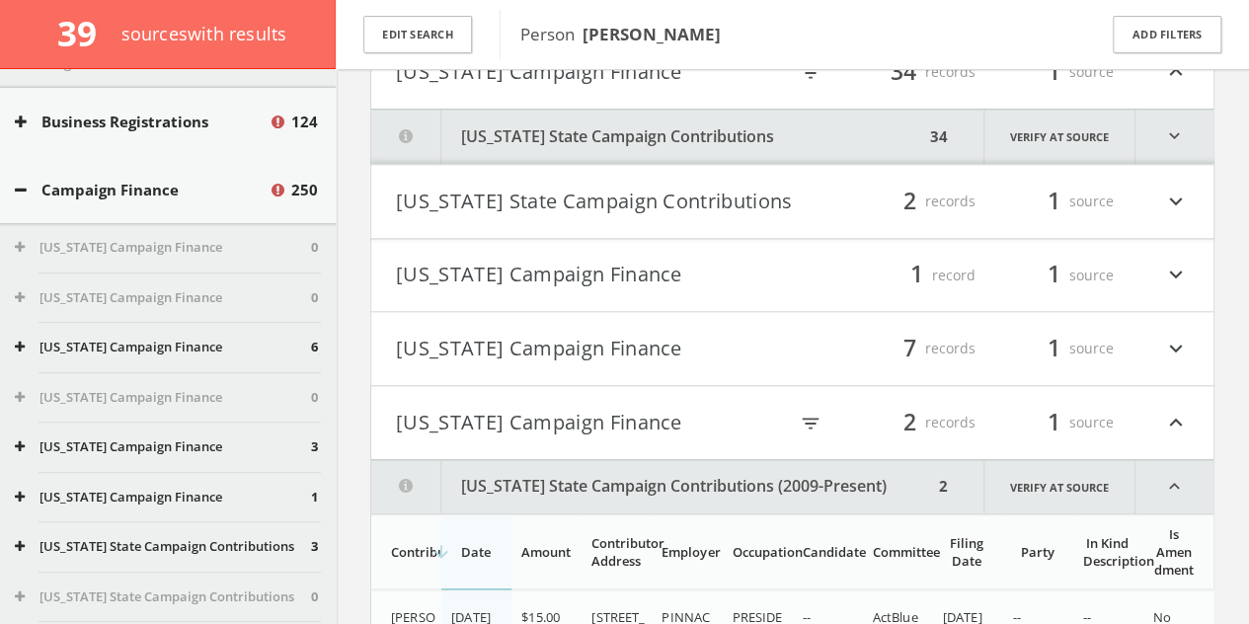
click at [504, 418] on button "[US_STATE] Campaign Finance" at bounding box center [591, 423] width 391 height 34
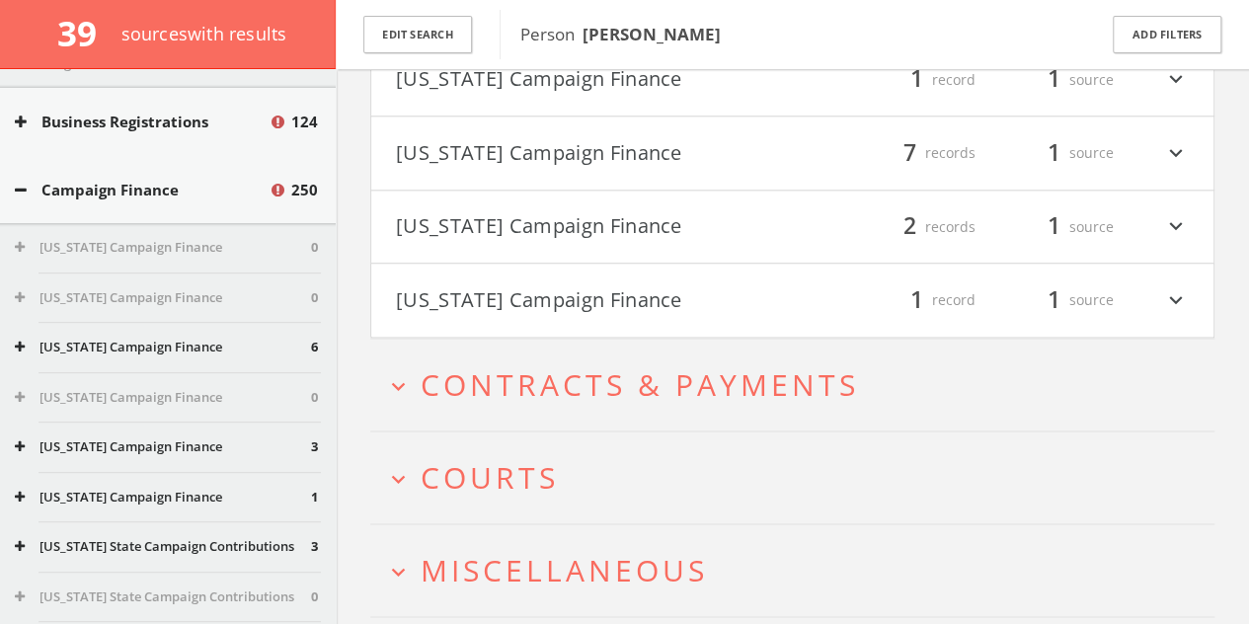
click at [528, 317] on button "[US_STATE] Campaign Finance" at bounding box center [594, 300] width 397 height 34
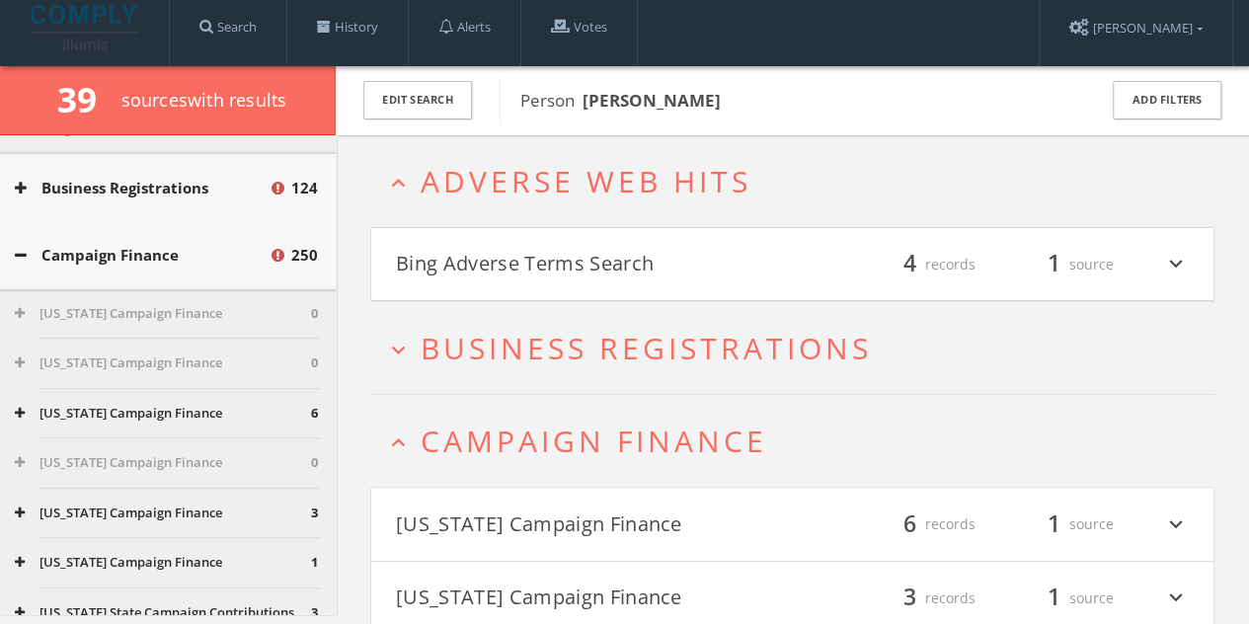
scroll to position [0, 0]
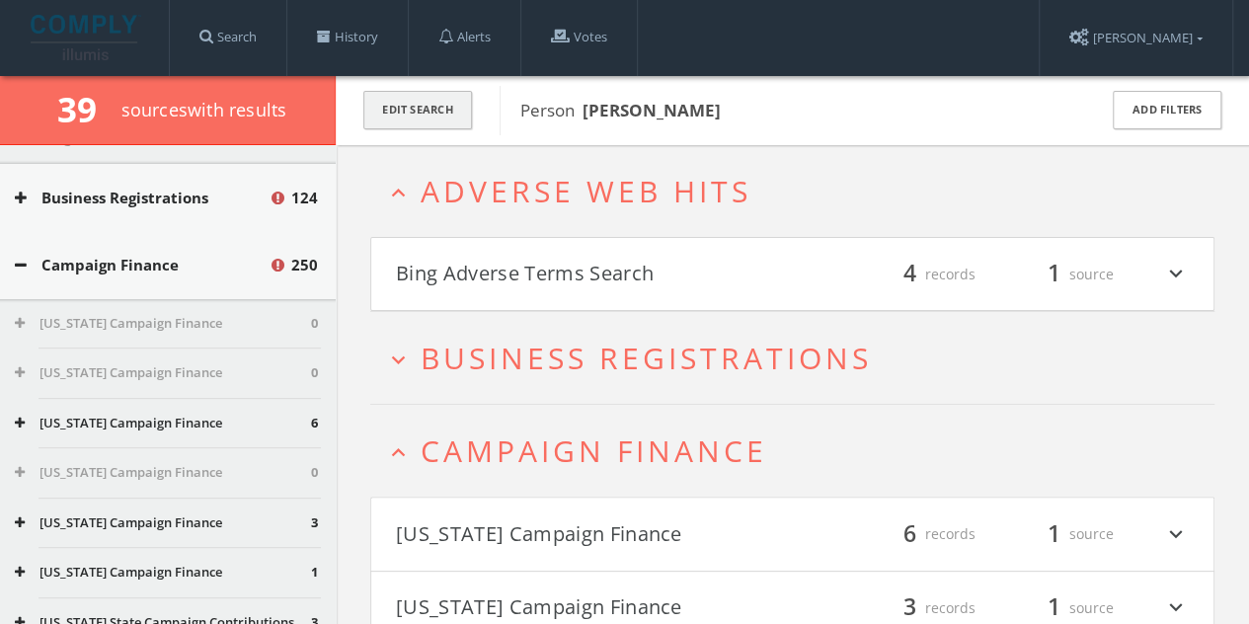
click at [407, 98] on button "Edit Search" at bounding box center [417, 110] width 109 height 39
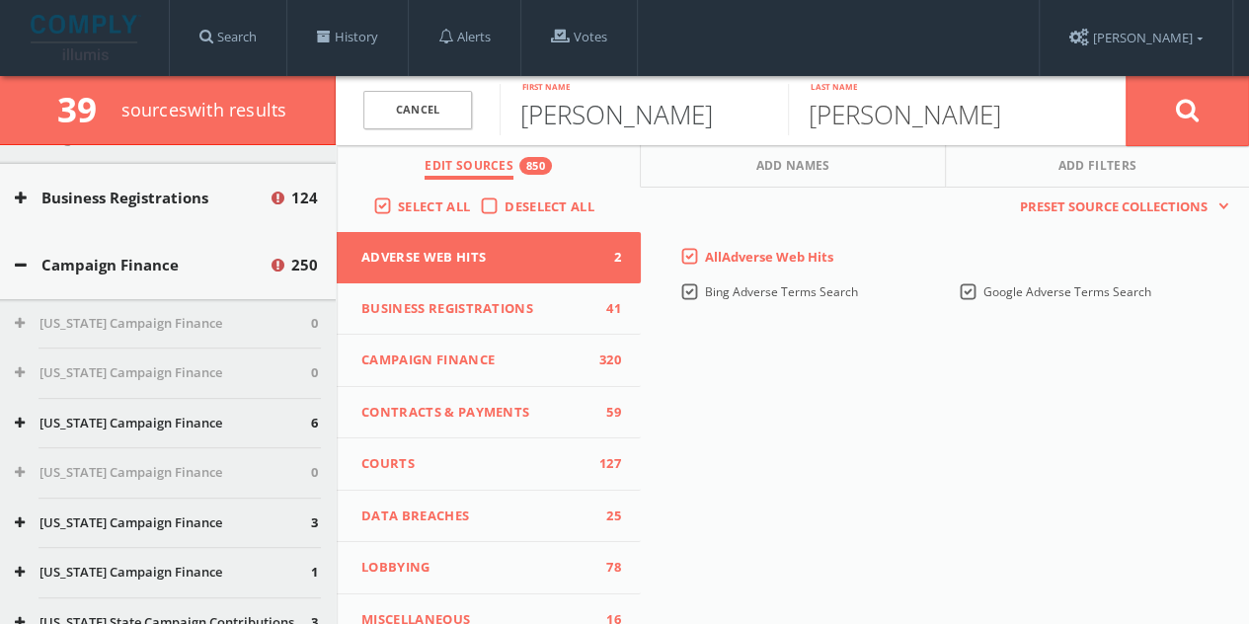
click at [592, 116] on input "[PERSON_NAME]" at bounding box center [644, 109] width 288 height 51
click at [593, 118] on input "[PERSON_NAME]" at bounding box center [644, 109] width 288 height 51
click at [593, 125] on input "[PERSON_NAME]" at bounding box center [644, 109] width 288 height 51
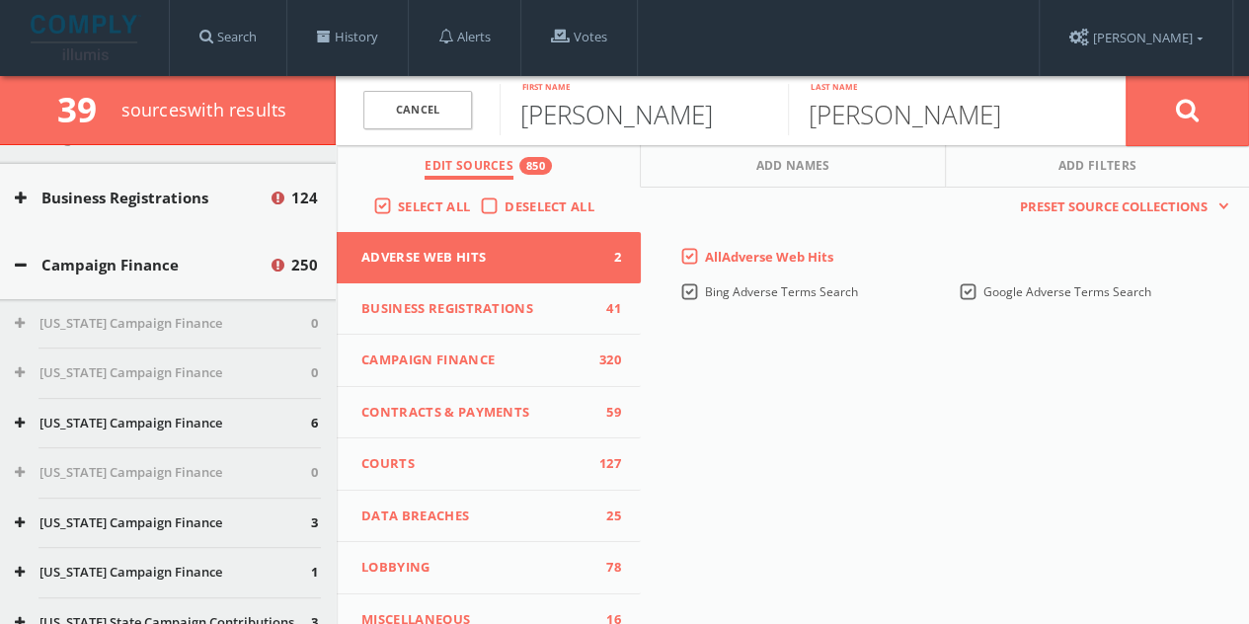
type input "[PERSON_NAME]"
click at [1125, 75] on button at bounding box center [1186, 110] width 123 height 71
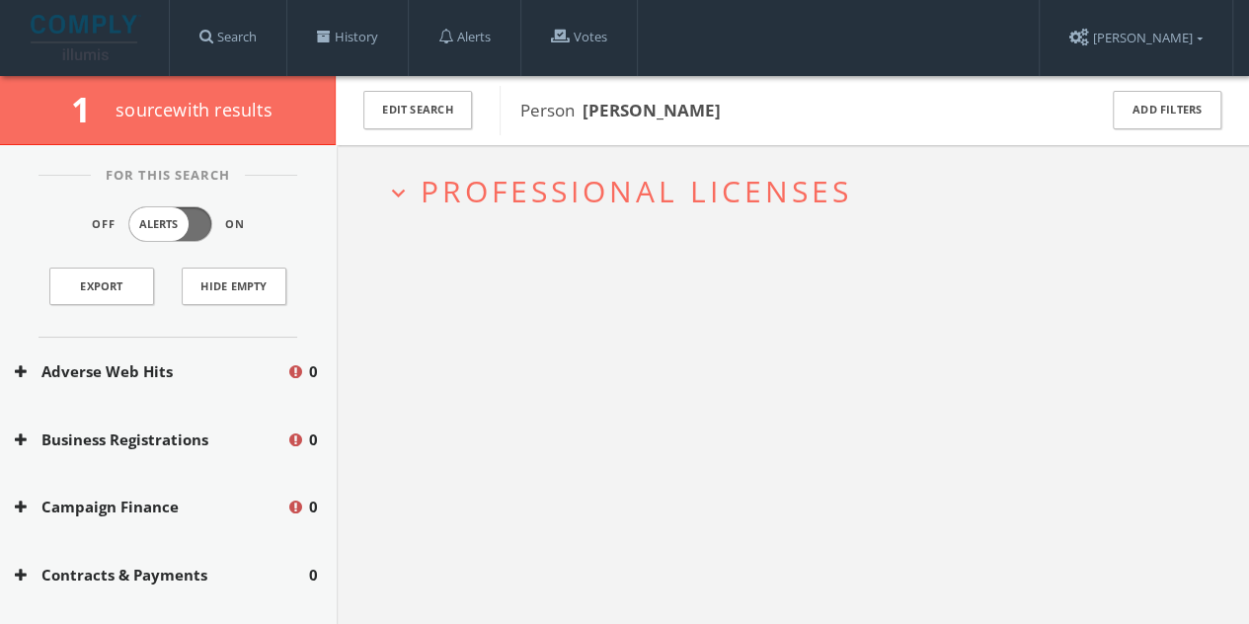
click at [653, 185] on span "Professional Licenses" at bounding box center [636, 191] width 431 height 40
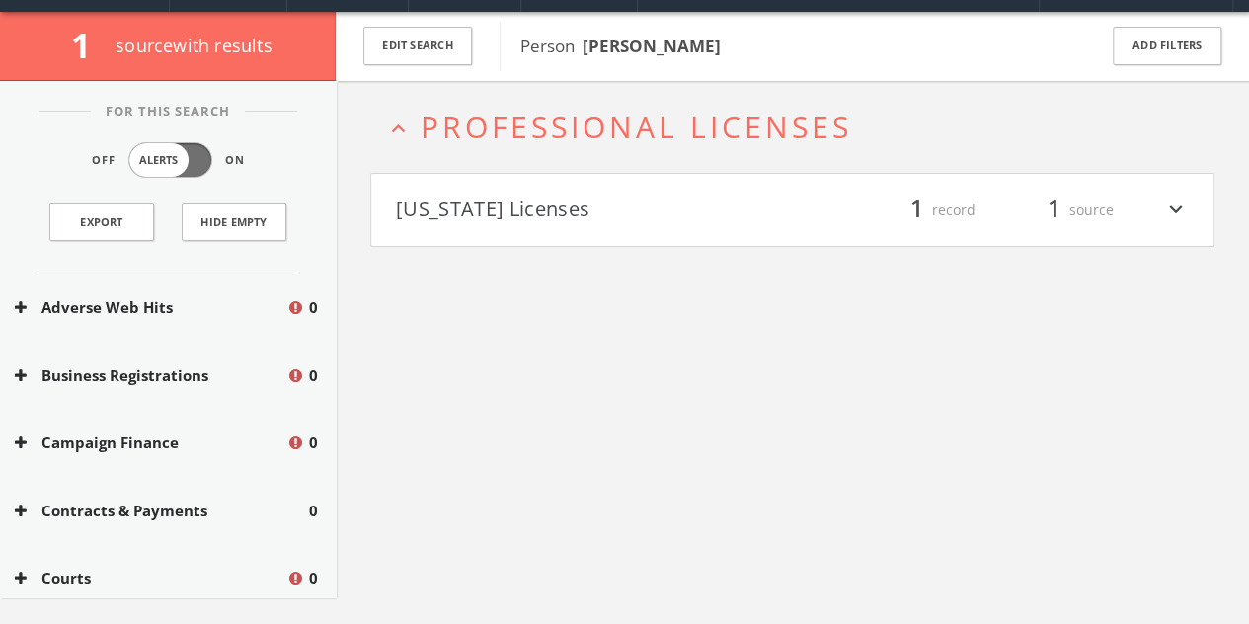
click at [622, 255] on div "expand_less Professional Licenses [US_STATE] Licenses filter_list 1 record 1 so…" at bounding box center [792, 393] width 913 height 624
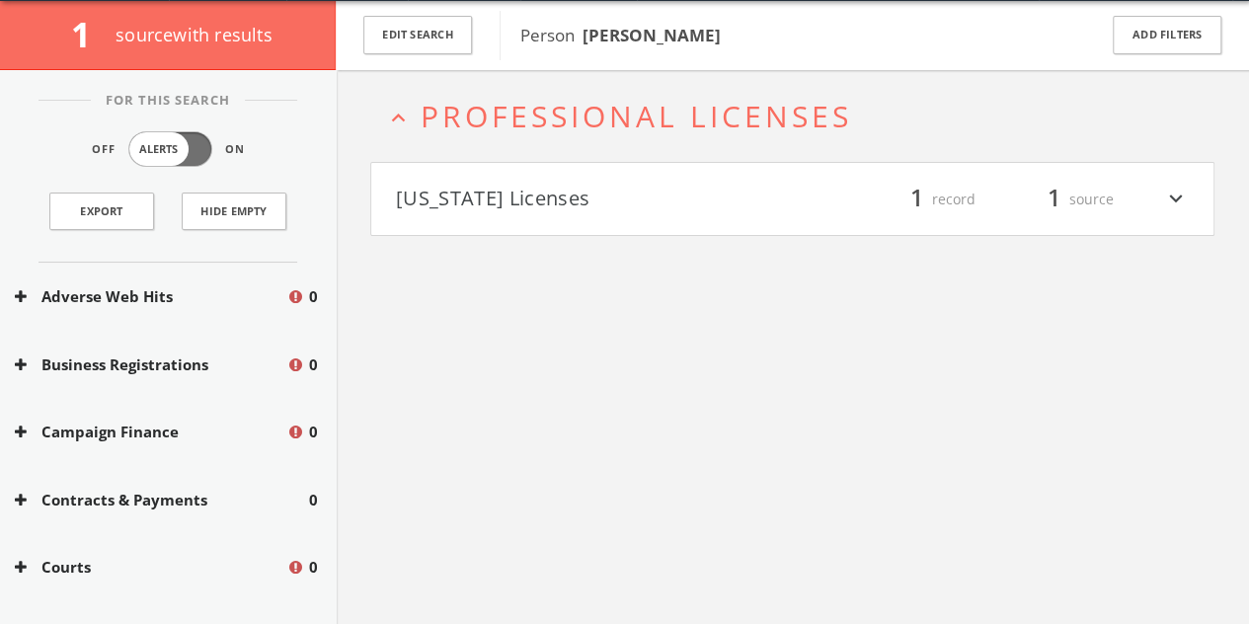
click at [617, 177] on h4 "[US_STATE] Licenses filter_list 1 record 1 source expand_more" at bounding box center [792, 199] width 842 height 73
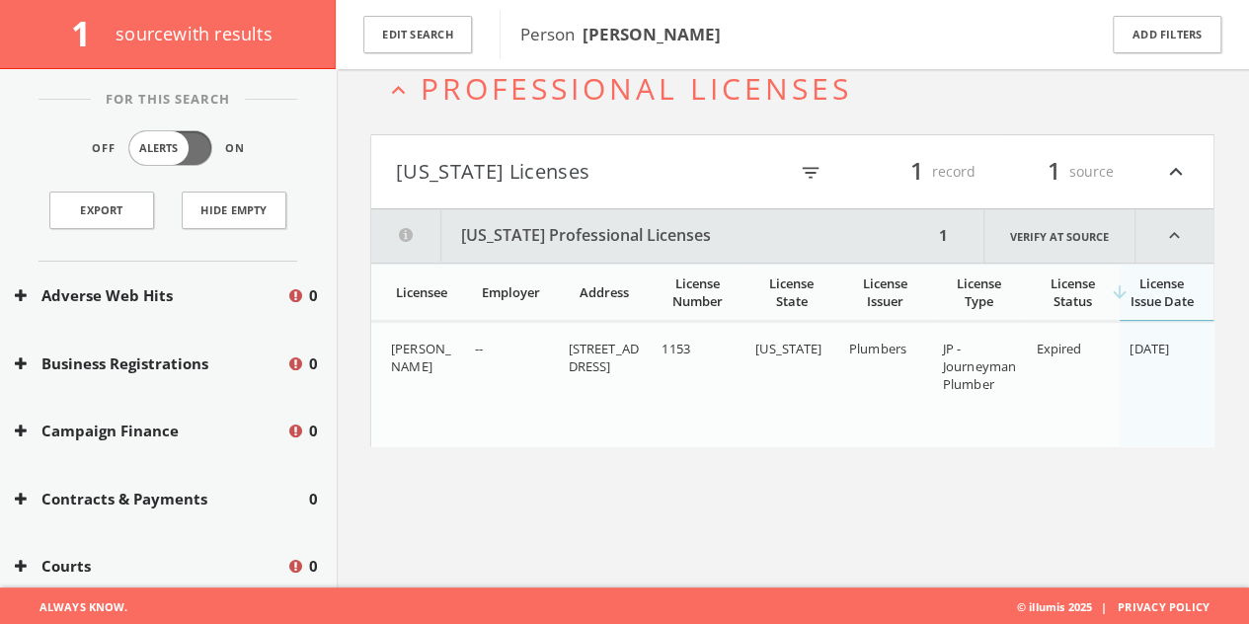
scroll to position [115, 0]
